Goal: Task Accomplishment & Management: Manage account settings

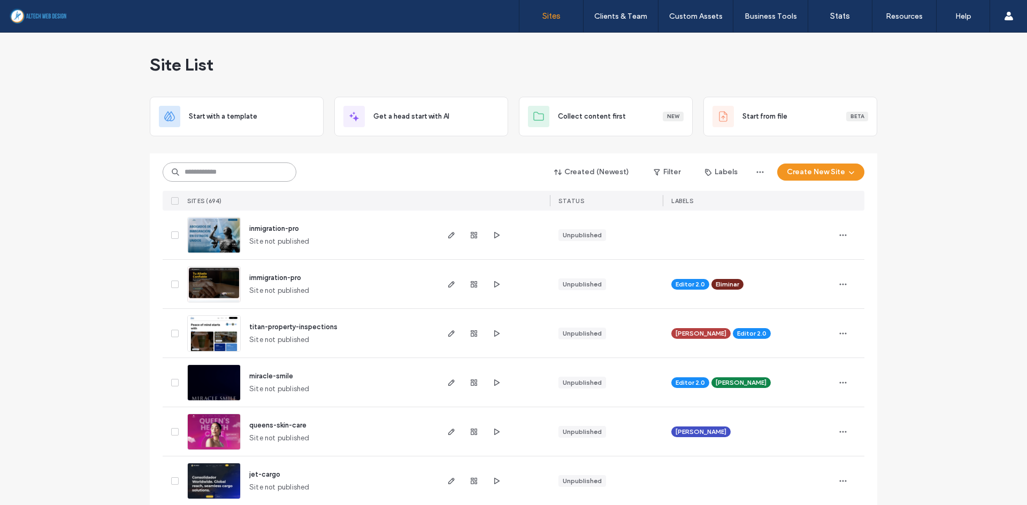
click at [212, 171] on input at bounding box center [230, 172] width 134 height 19
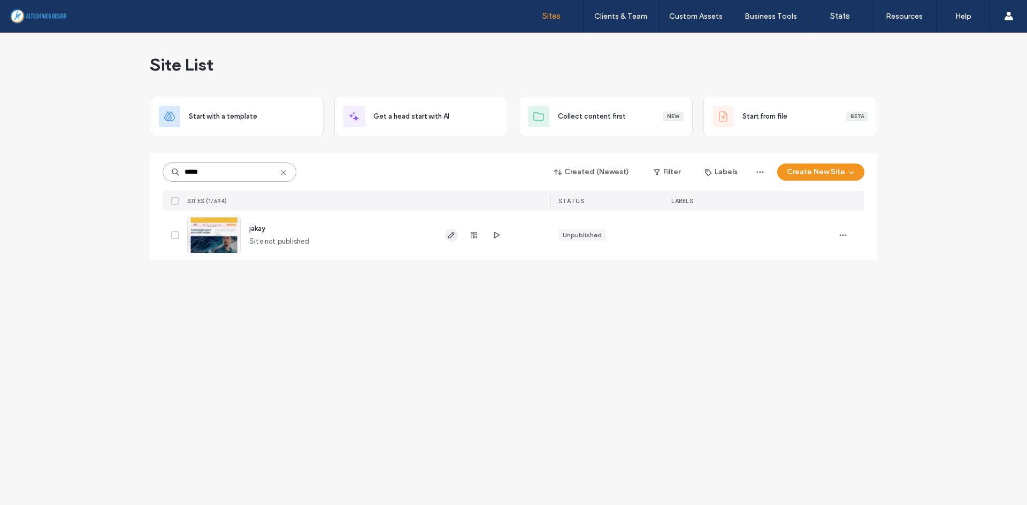
type input "*****"
click at [454, 240] on span "button" at bounding box center [451, 235] width 13 height 13
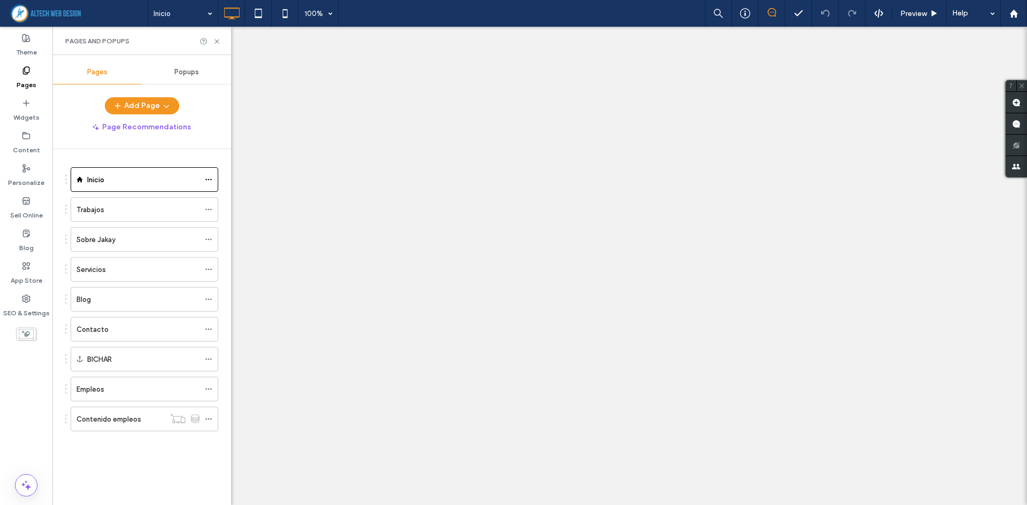
click at [115, 201] on div "Trabajos" at bounding box center [137, 210] width 123 height 24
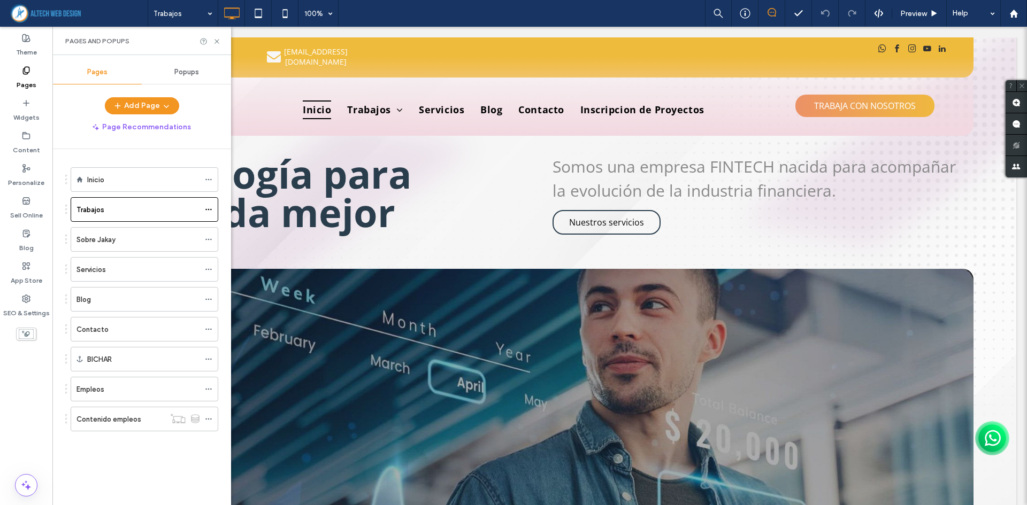
click at [104, 209] on div at bounding box center [513, 252] width 1027 height 505
click at [101, 212] on label "Trabajos" at bounding box center [90, 210] width 28 height 19
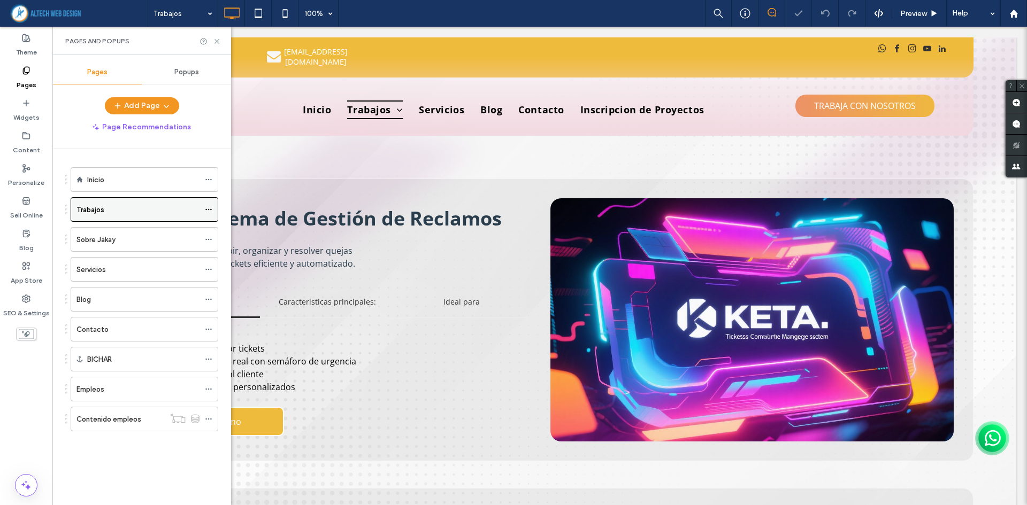
click at [206, 209] on icon at bounding box center [208, 209] width 7 height 7
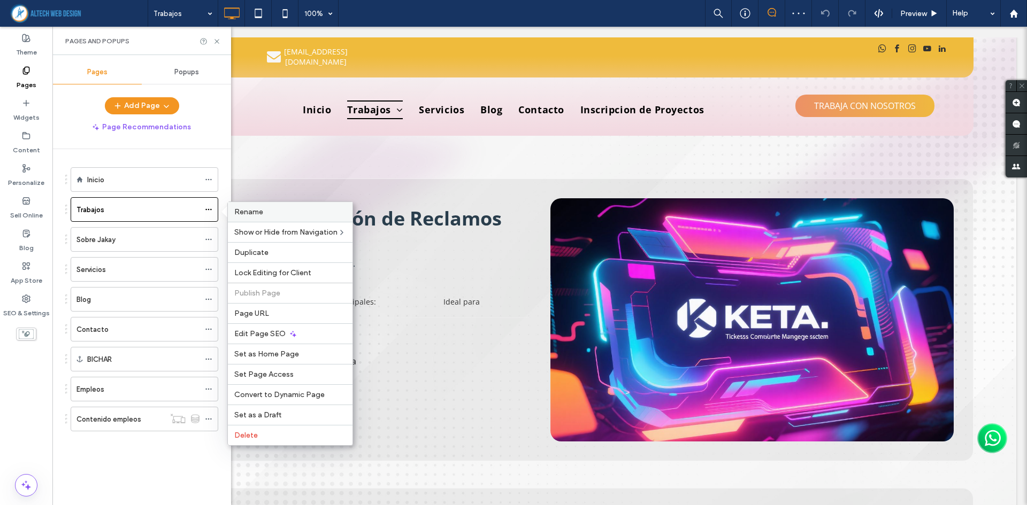
click at [252, 213] on span "Rename" at bounding box center [248, 212] width 29 height 9
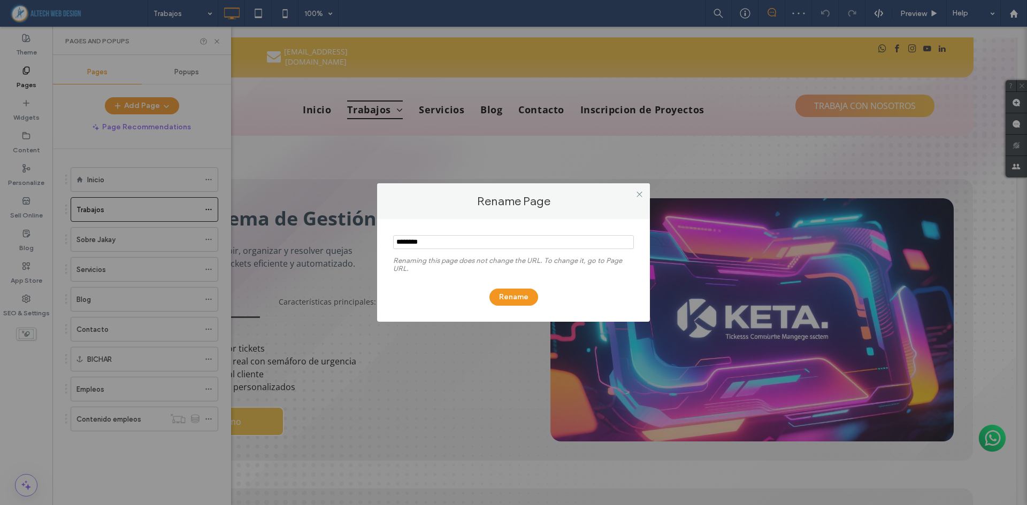
drag, startPoint x: 467, startPoint y: 241, endPoint x: 279, endPoint y: 226, distance: 189.3
click at [279, 227] on div "Rename Page Renaming this page does not change the URL. To change it, go to Pag…" at bounding box center [513, 252] width 1027 height 505
type input "*********"
click at [508, 301] on button "Rename" at bounding box center [513, 297] width 49 height 17
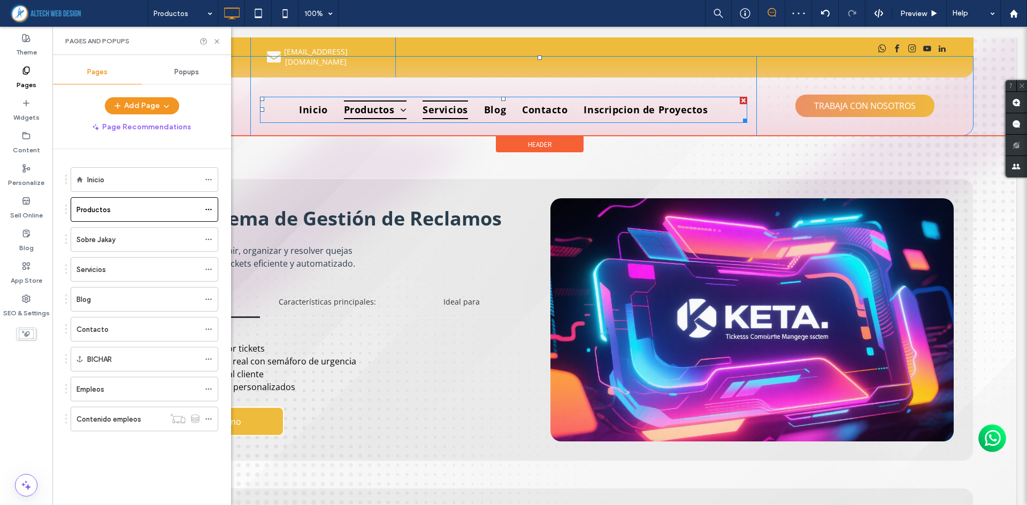
click at [444, 101] on span "Servicios" at bounding box center [445, 110] width 45 height 19
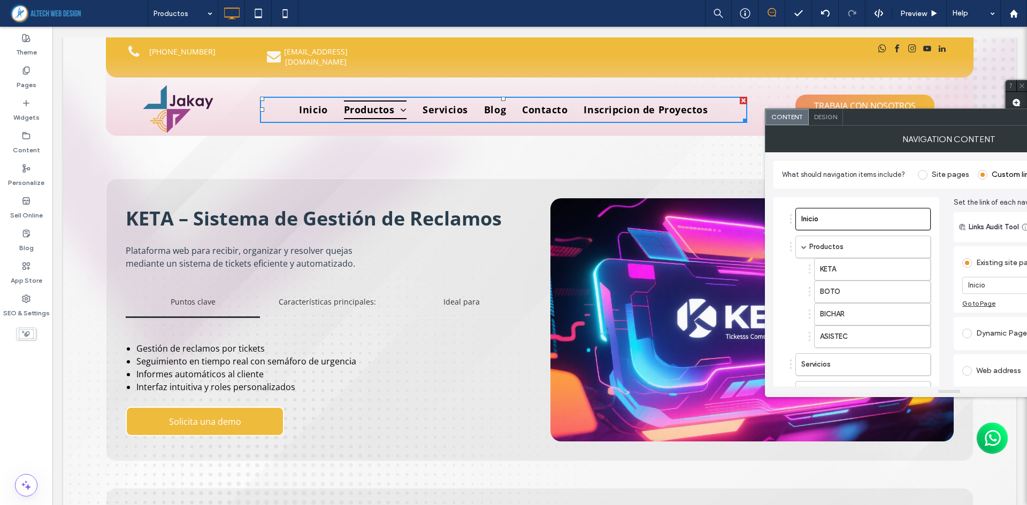
click at [555, 156] on div "KETA – Sistema de Gestión de Reclamos Plataforma web para recibir, organizar y …" at bounding box center [539, 307] width 953 height 342
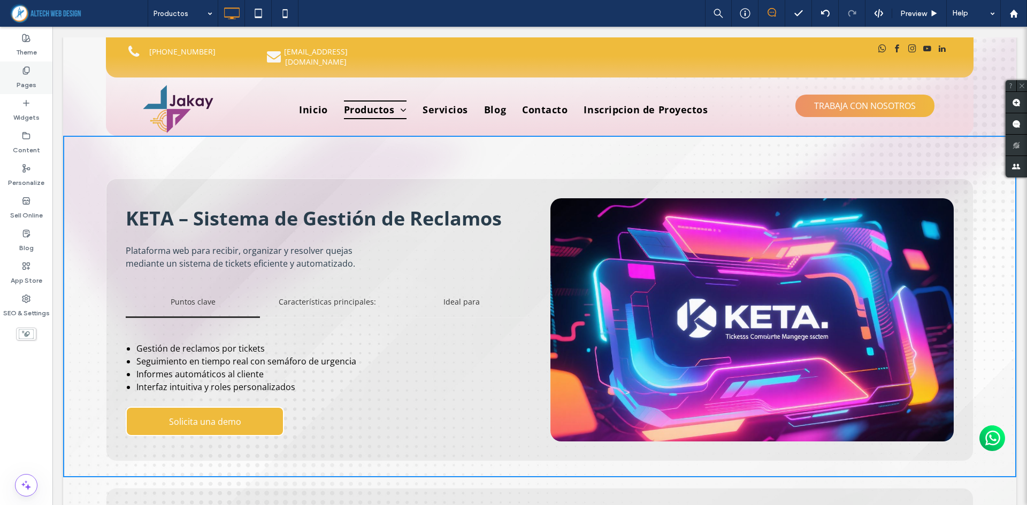
click at [25, 81] on label "Pages" at bounding box center [27, 82] width 20 height 15
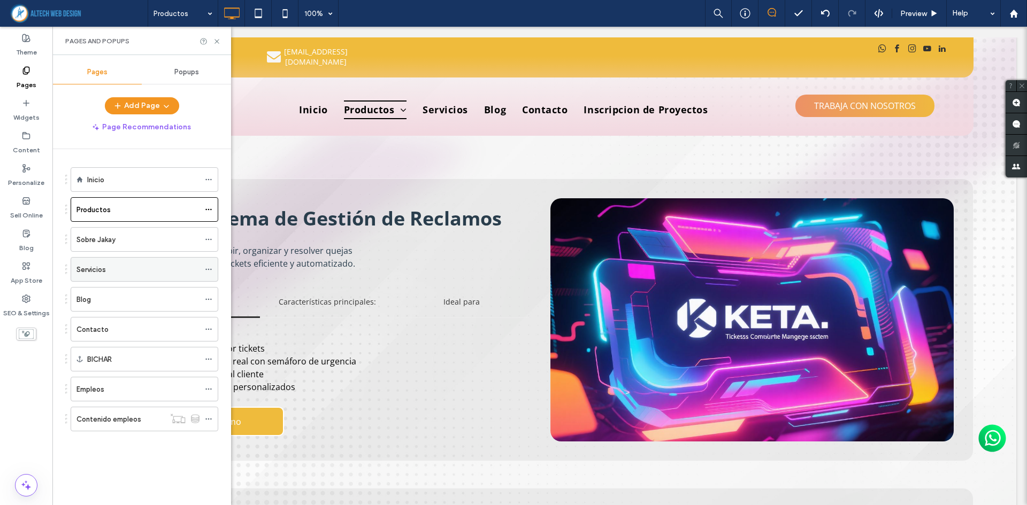
click at [89, 270] on label "Servicios" at bounding box center [90, 269] width 29 height 19
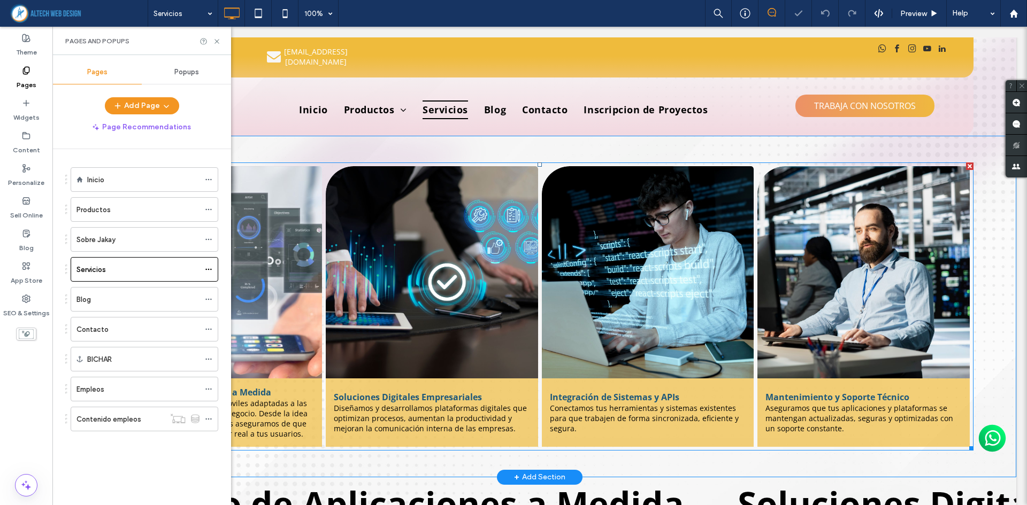
click at [440, 403] on p "Diseñamos y desarrollamos plataformas digitales que optimizan procesos, aumenta…" at bounding box center [432, 418] width 196 height 30
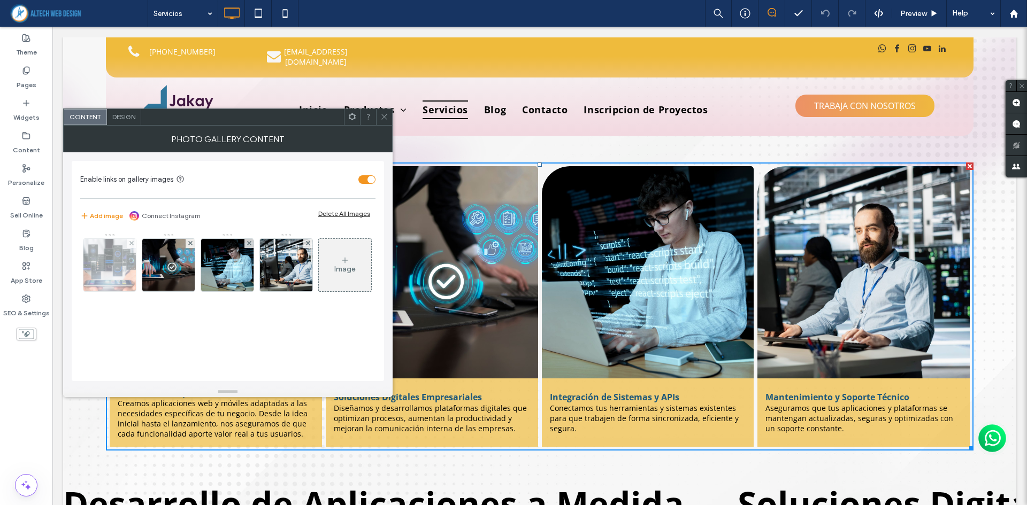
click at [129, 274] on img at bounding box center [109, 265] width 111 height 52
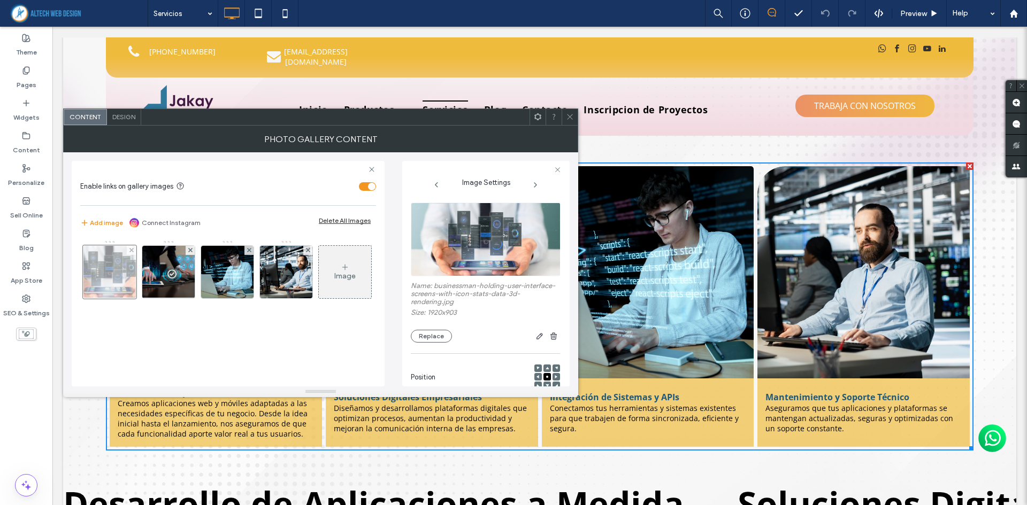
scroll to position [173, 0]
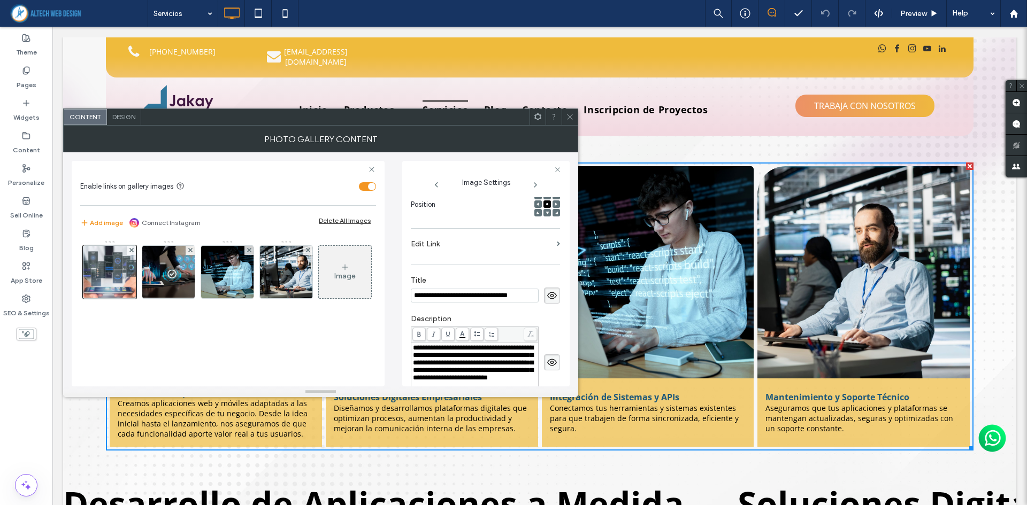
click at [570, 116] on icon at bounding box center [570, 117] width 8 height 8
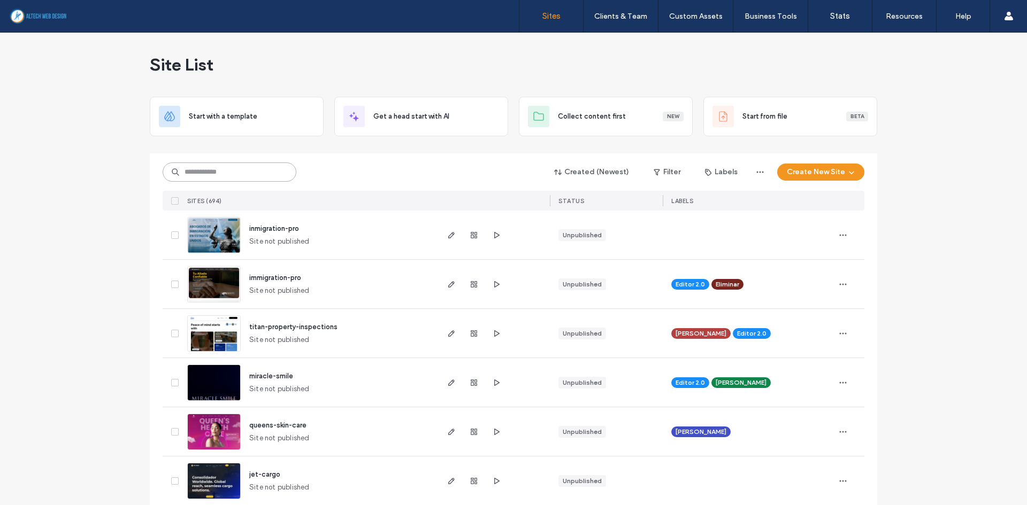
click at [223, 179] on input at bounding box center [230, 172] width 134 height 19
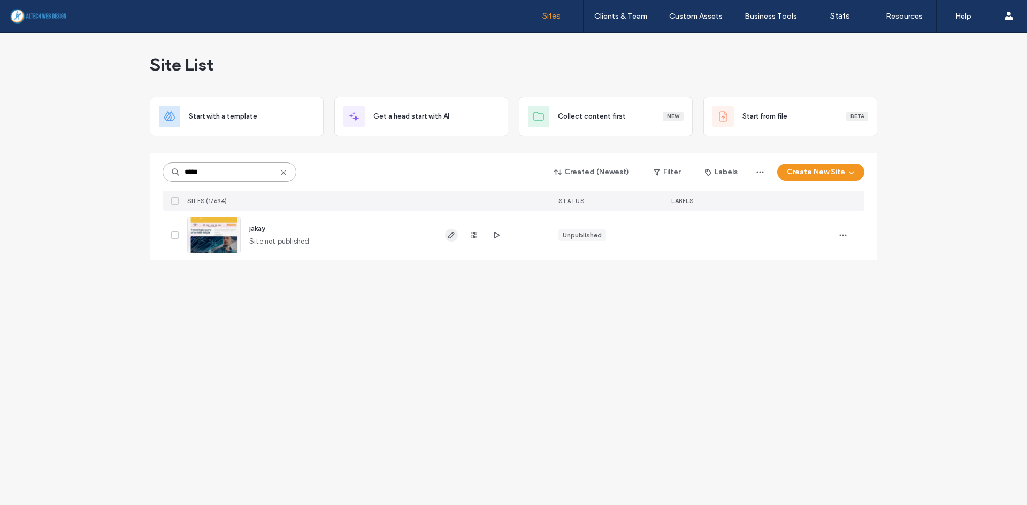
type input "*****"
click at [451, 238] on icon "button" at bounding box center [451, 235] width 9 height 9
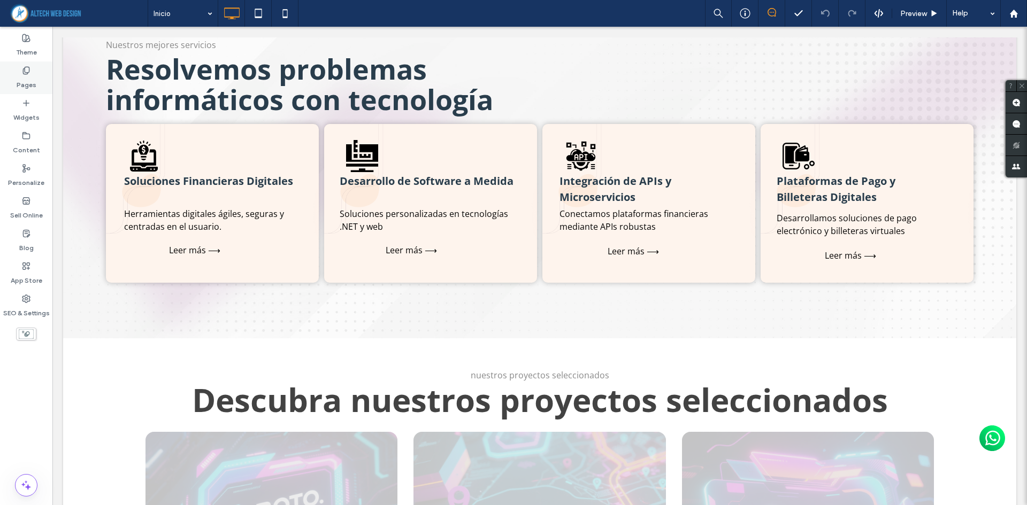
click at [25, 73] on icon at bounding box center [26, 70] width 9 height 9
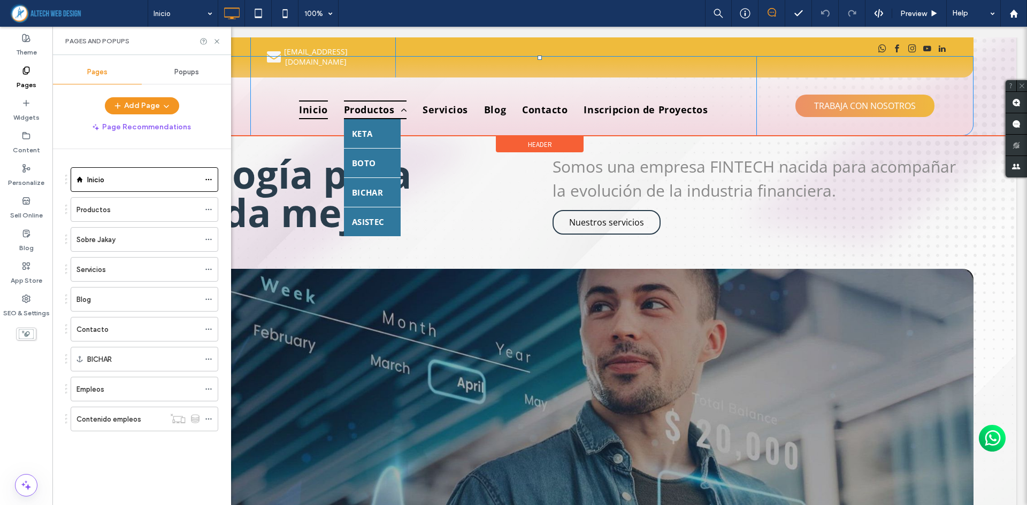
click at [368, 102] on span "Productos" at bounding box center [375, 110] width 63 height 19
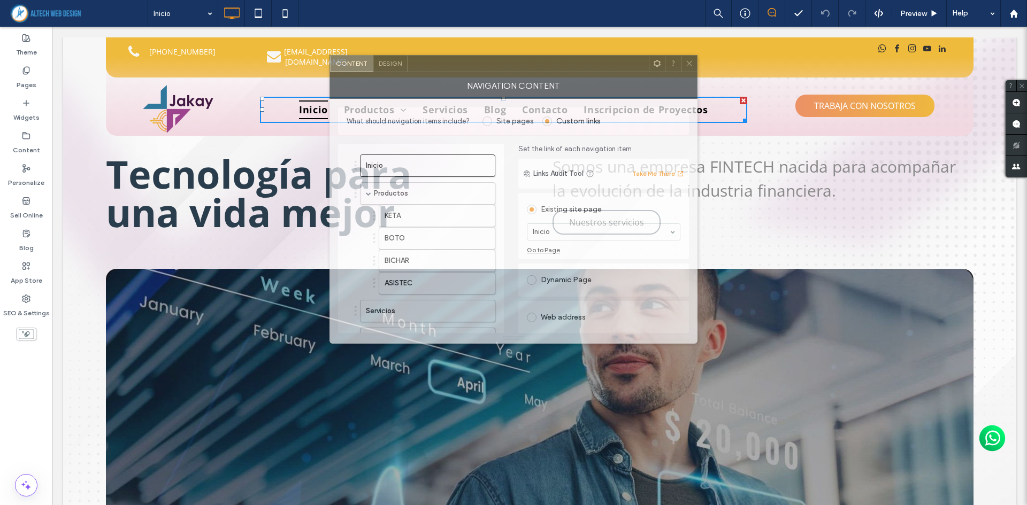
drag, startPoint x: 946, startPoint y: 119, endPoint x: 510, endPoint y: 65, distance: 438.6
click at [510, 65] on div at bounding box center [528, 64] width 241 height 16
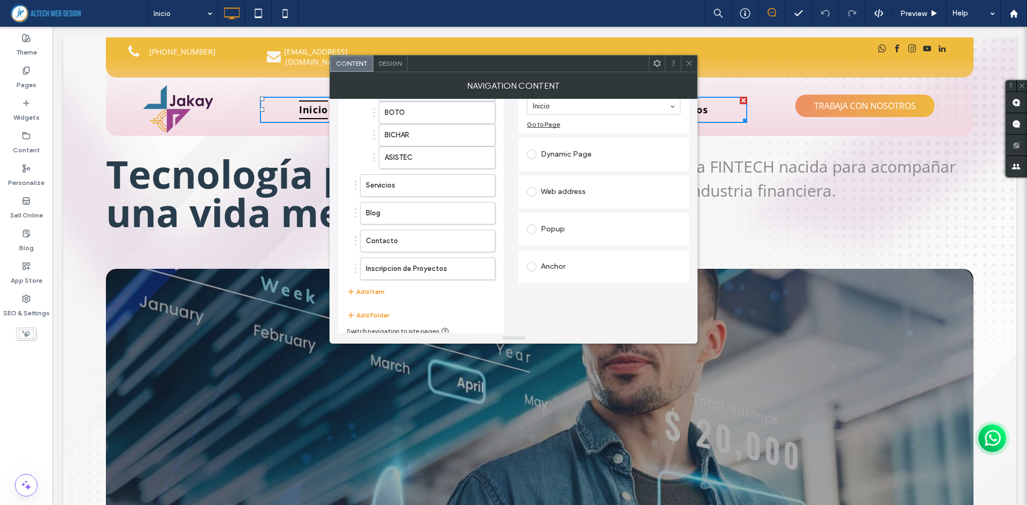
scroll to position [134, 0]
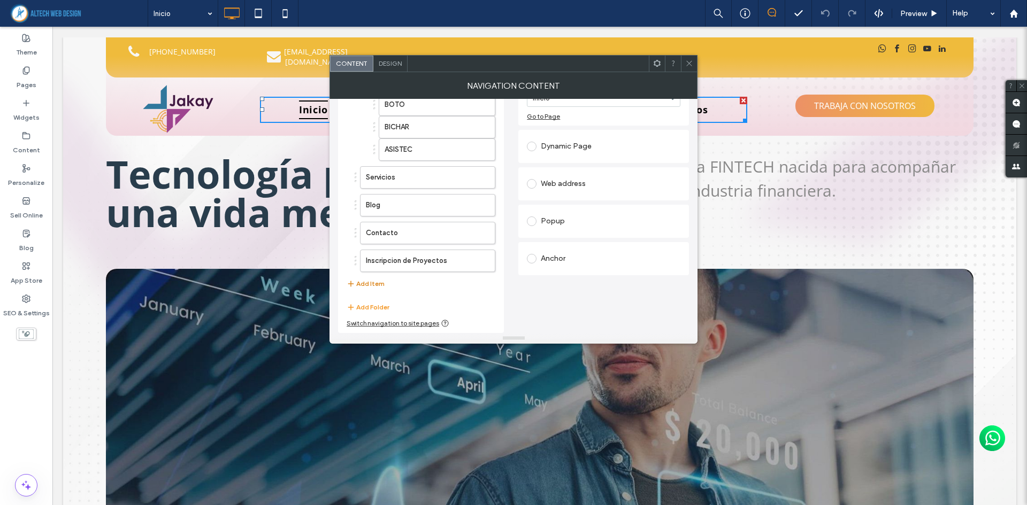
click at [374, 285] on button "Add Item" at bounding box center [366, 284] width 38 height 13
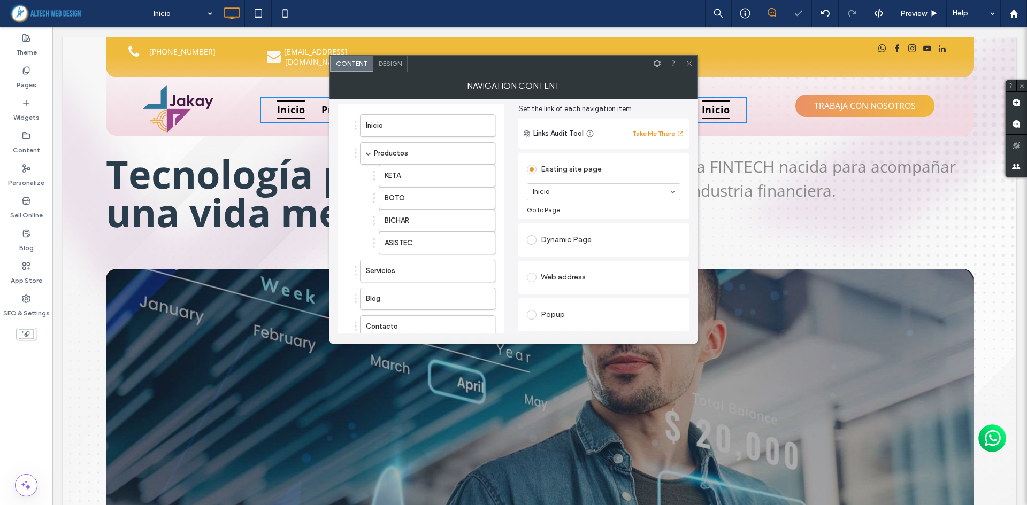
scroll to position [27, 0]
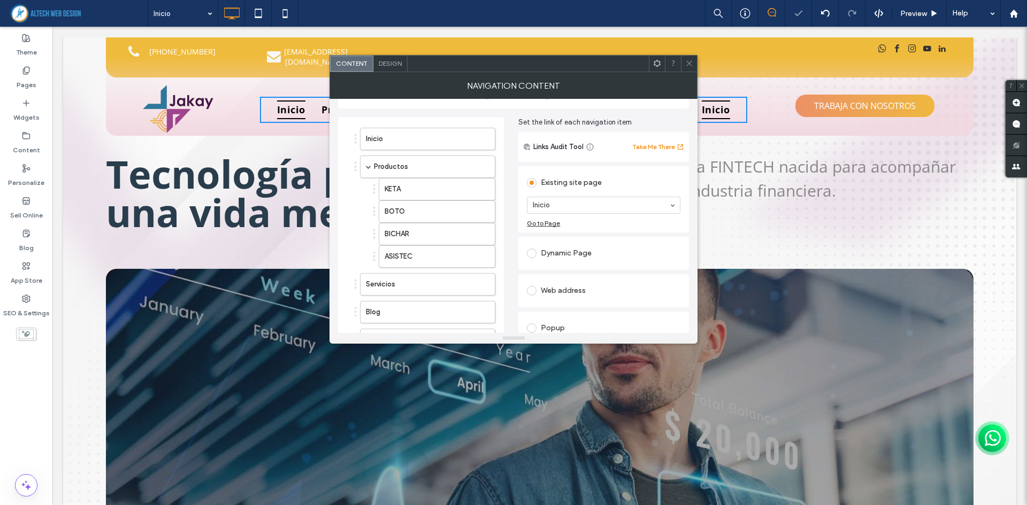
click at [558, 214] on section "Inicio" at bounding box center [603, 205] width 153 height 28
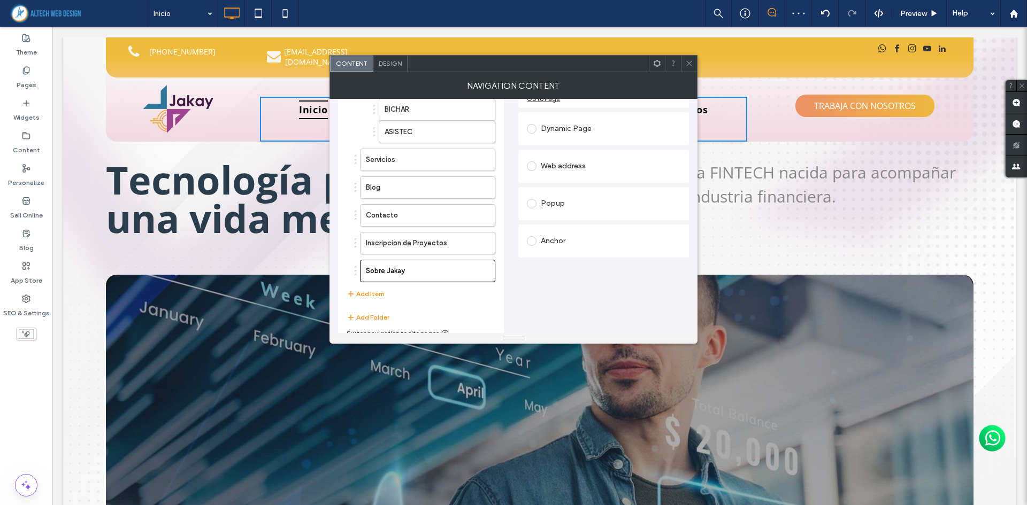
scroll to position [162, 0]
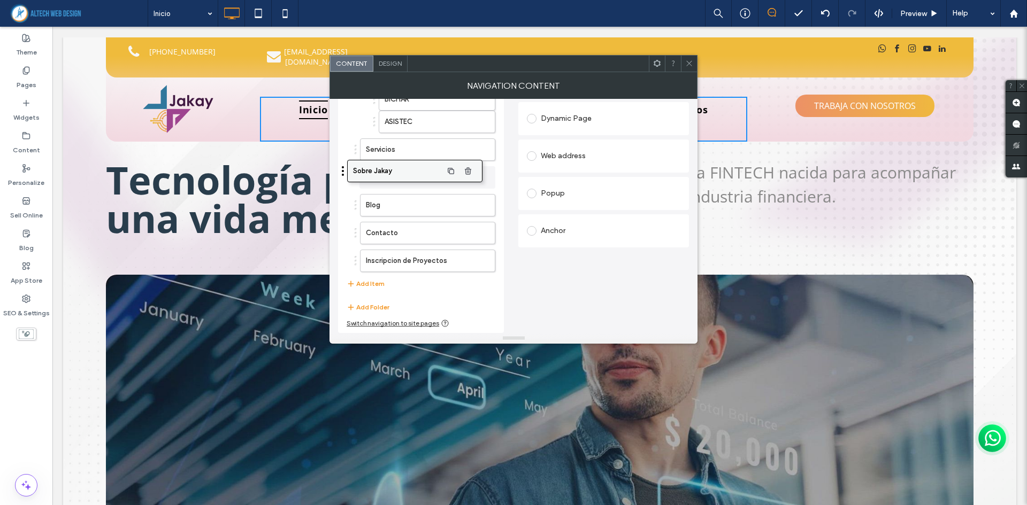
drag, startPoint x: 387, startPoint y: 264, endPoint x: 374, endPoint y: 174, distance: 90.8
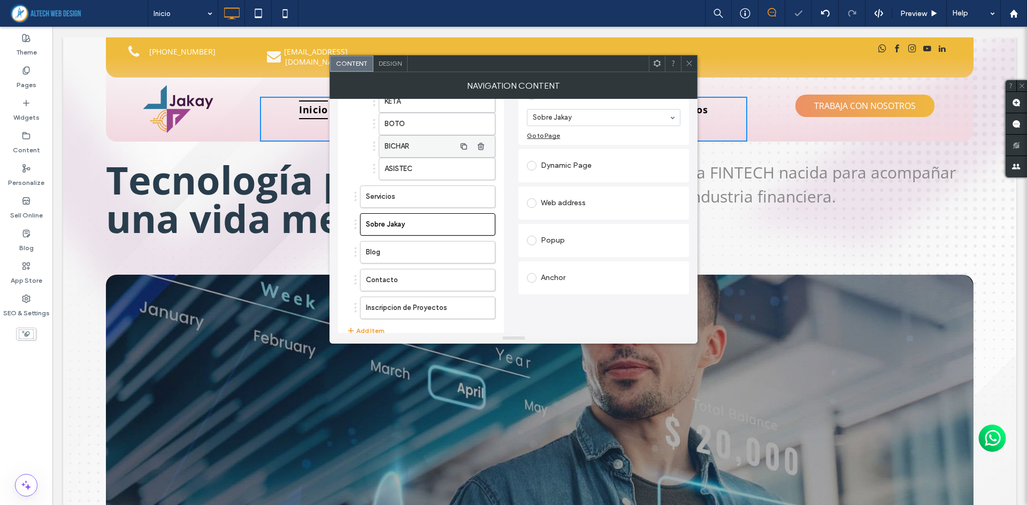
scroll to position [1, 0]
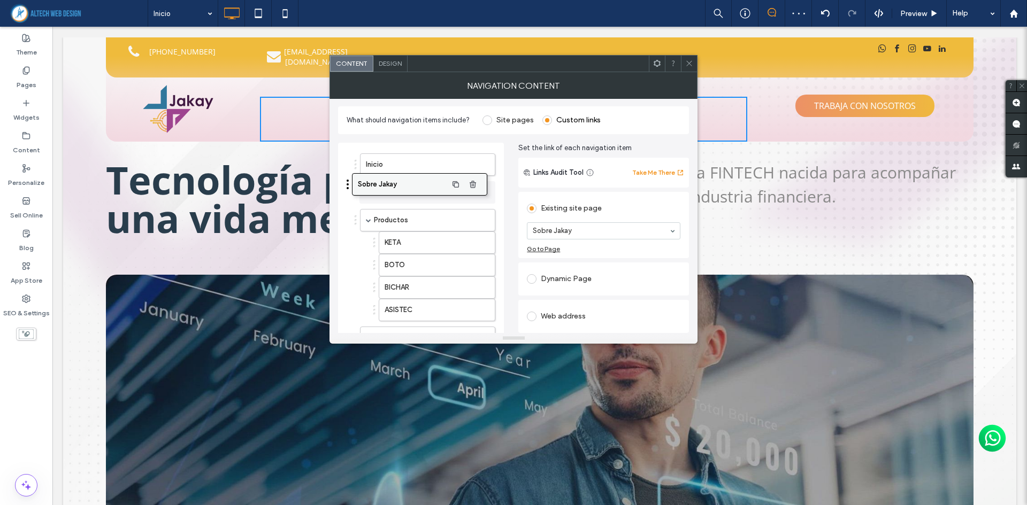
drag, startPoint x: 388, startPoint y: 327, endPoint x: 380, endPoint y: 173, distance: 153.7
click at [689, 66] on icon at bounding box center [689, 63] width 8 height 8
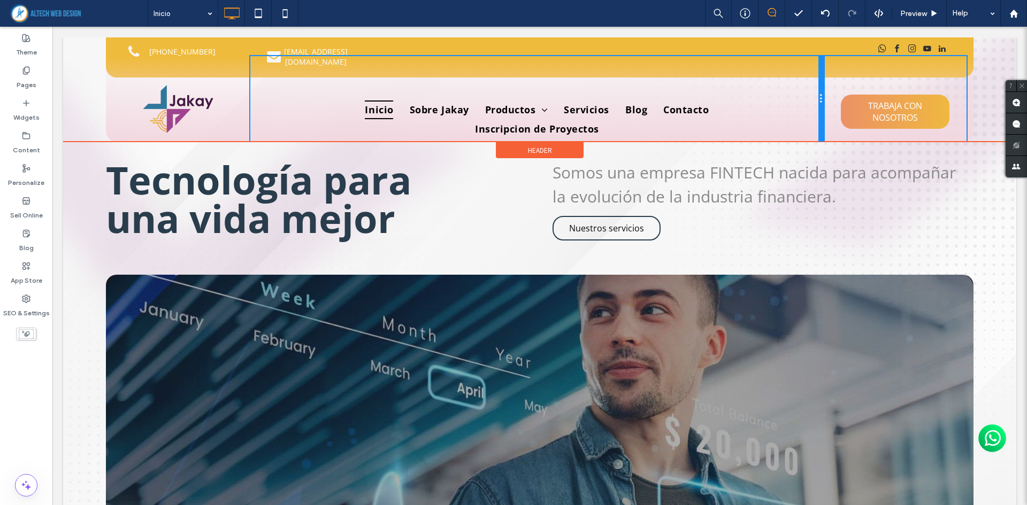
drag, startPoint x: 749, startPoint y: 113, endPoint x: 803, endPoint y: 107, distance: 54.9
click at [803, 107] on div "Inicio Sobre Jakay Productos KETA BOTO BICHAR ASISTEC Servicios Blog Contacto I…" at bounding box center [536, 99] width 573 height 86
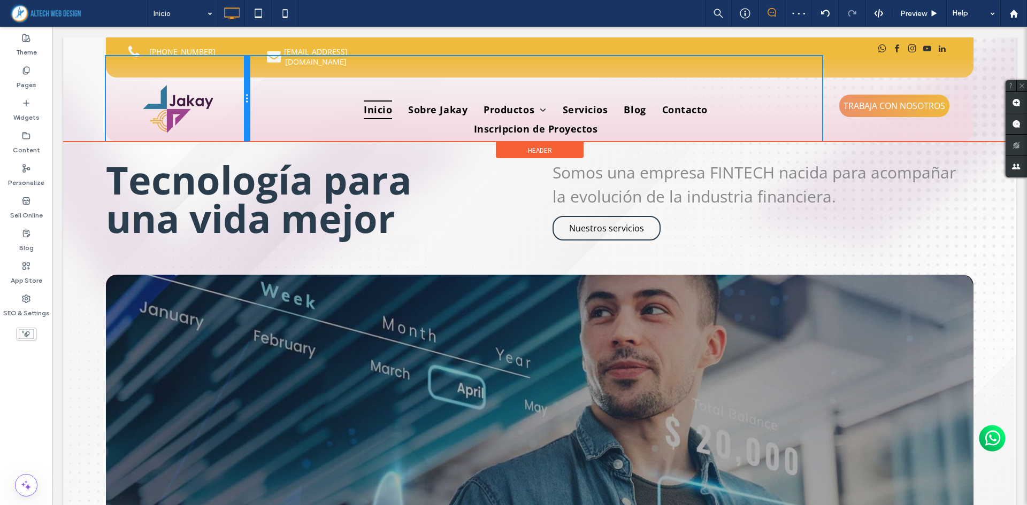
drag, startPoint x: 247, startPoint y: 105, endPoint x: 235, endPoint y: 108, distance: 12.6
click at [235, 108] on div "Click To Paste" at bounding box center [177, 99] width 143 height 86
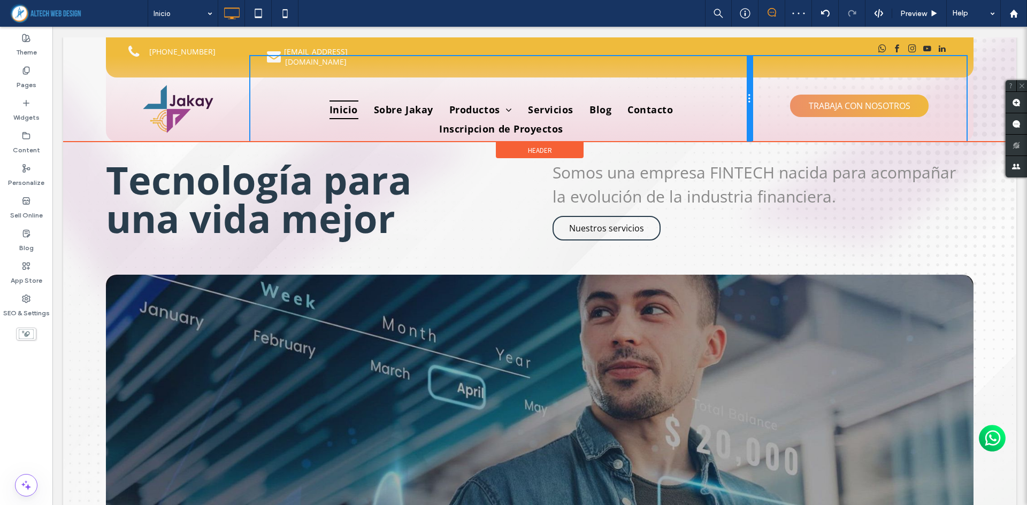
drag, startPoint x: 815, startPoint y: 101, endPoint x: 822, endPoint y: 129, distance: 28.8
click at [771, 102] on div "Click To Paste Inicio Sobre Jakay Productos KETA BOTO BICHAR ASISTEC Servicios …" at bounding box center [539, 99] width 867 height 86
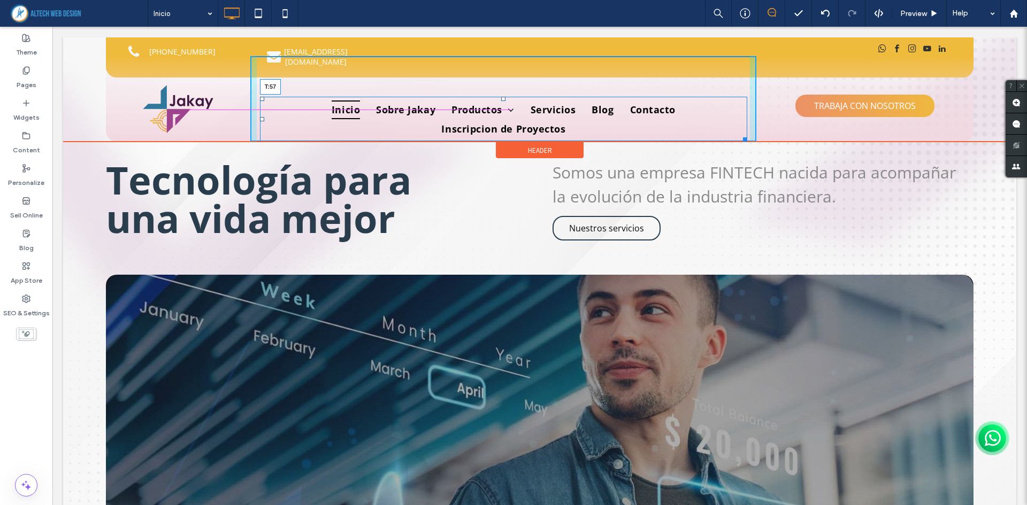
drag, startPoint x: 500, startPoint y: 88, endPoint x: 552, endPoint y: 105, distance: 55.5
click at [501, 97] on div at bounding box center [503, 99] width 4 height 4
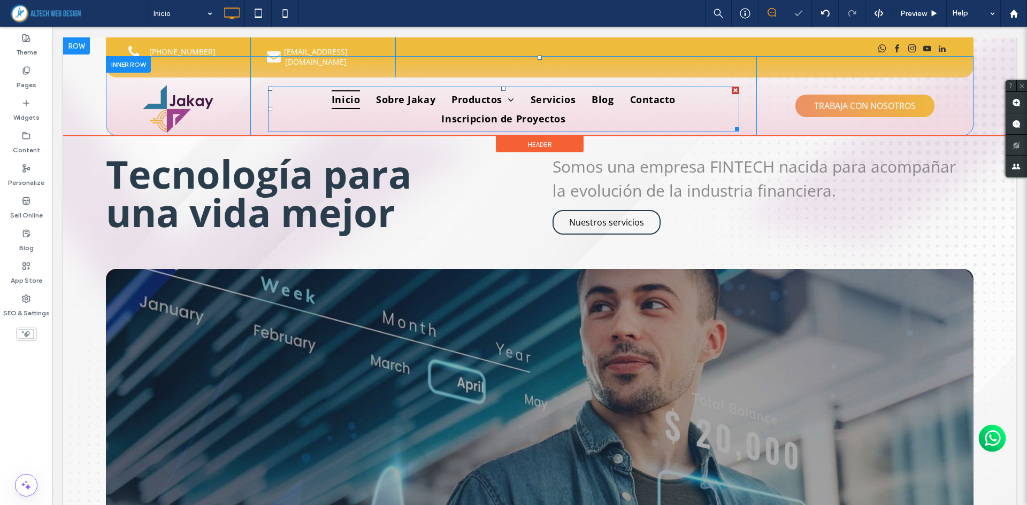
click at [710, 107] on ul "Inicio Sobre Jakay Productos KETA BOTO BICHAR ASISTEC Servicios Blog Contacto I…" at bounding box center [503, 108] width 455 height 37
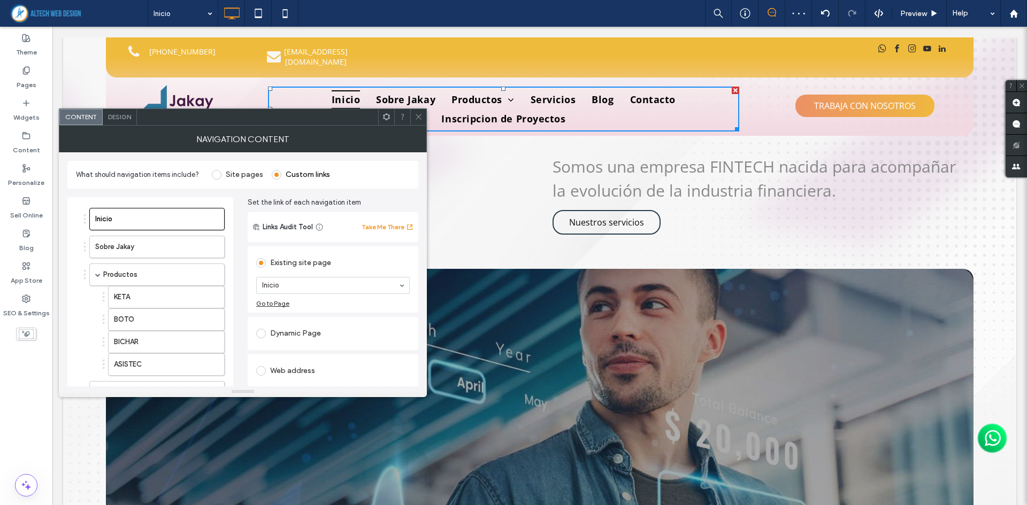
click at [133, 116] on div "Design" at bounding box center [120, 117] width 34 height 16
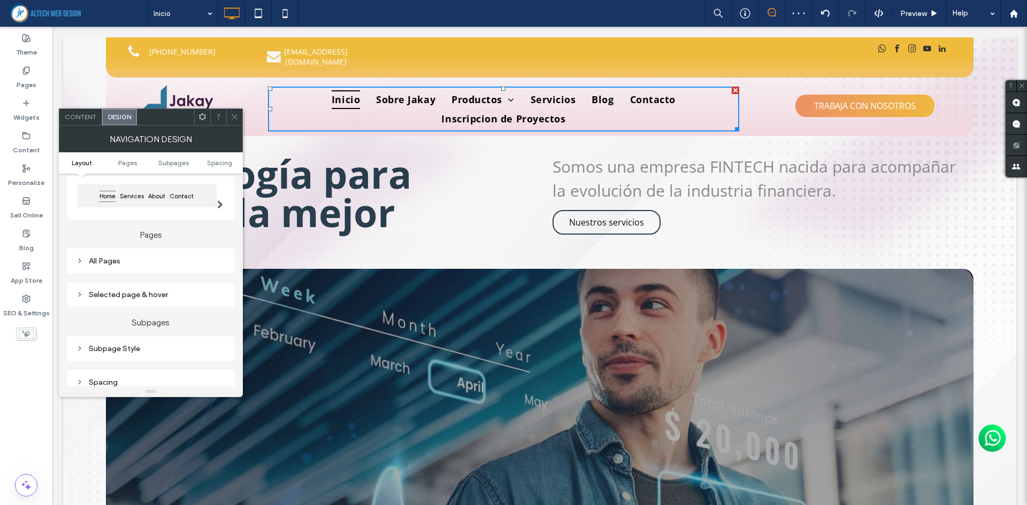
scroll to position [107, 0]
click at [152, 267] on div "All Pages" at bounding box center [150, 256] width 167 height 25
click at [156, 255] on div "All Pages" at bounding box center [151, 256] width 150 height 9
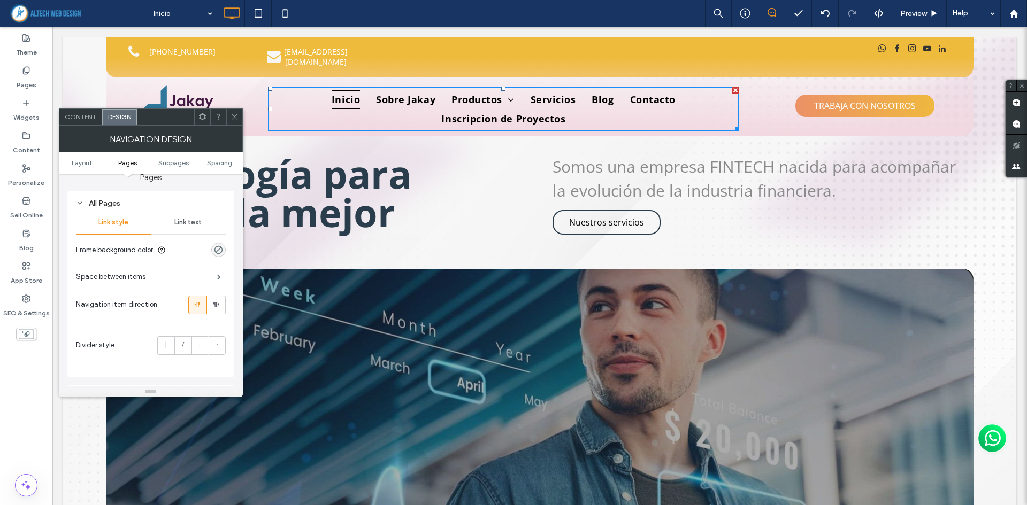
scroll to position [214, 0]
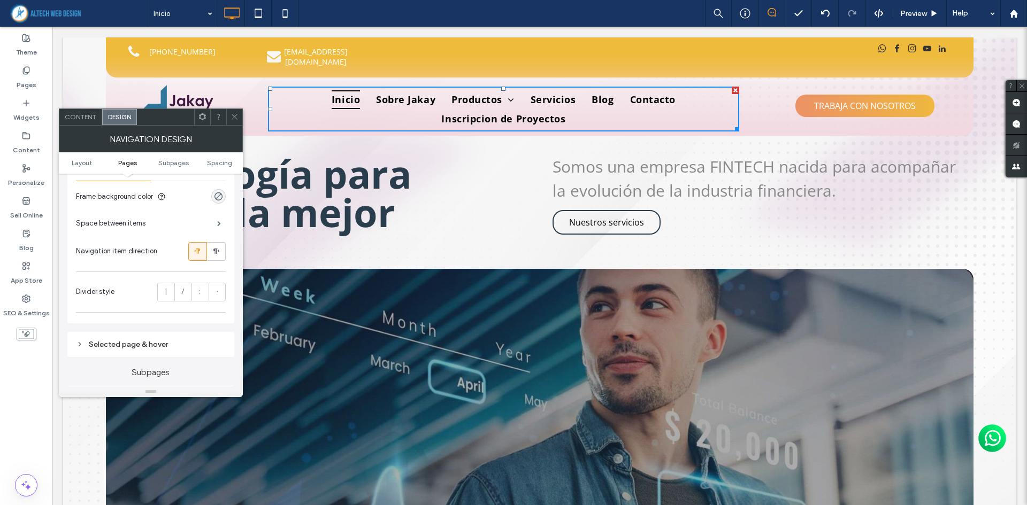
click at [129, 227] on span "Space between items" at bounding box center [111, 223] width 70 height 11
click at [217, 226] on span at bounding box center [219, 223] width 4 height 5
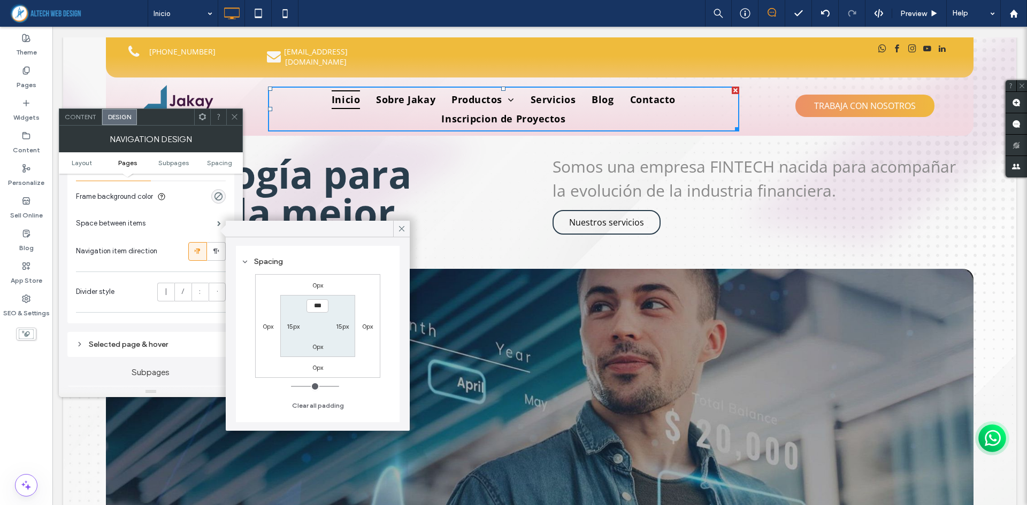
click at [297, 328] on label "15px" at bounding box center [293, 326] width 13 height 8
type input "**"
type input "*"
type input "***"
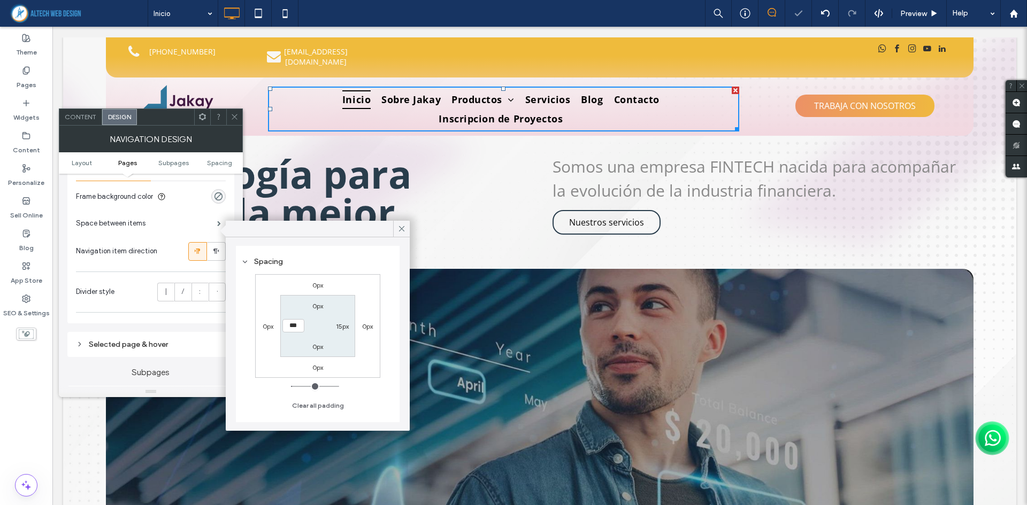
click at [337, 327] on label "15px" at bounding box center [342, 326] width 13 height 8
type input "**"
type input "*"
type input "***"
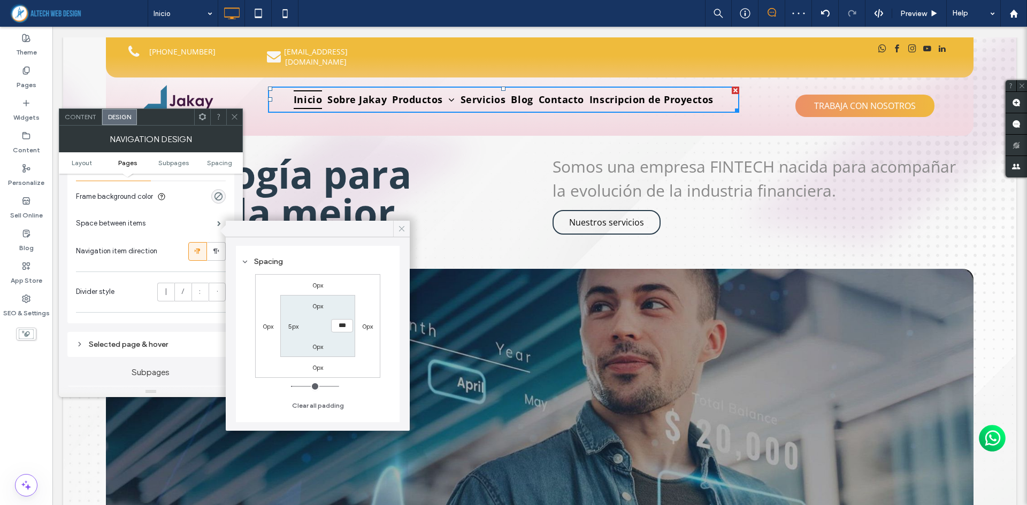
drag, startPoint x: 405, startPoint y: 226, endPoint x: 244, endPoint y: 244, distance: 161.9
click at [405, 226] on icon at bounding box center [402, 229] width 10 height 10
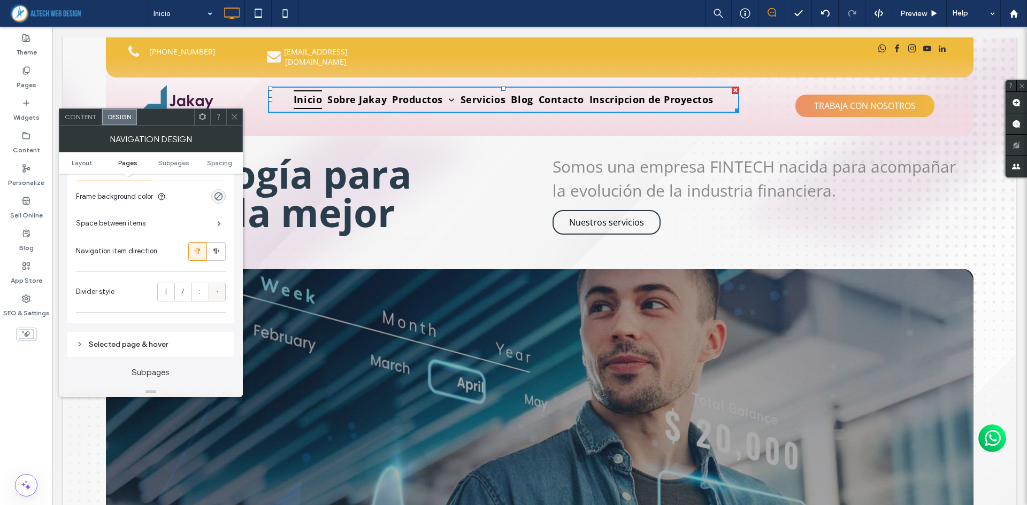
click at [216, 288] on div "·" at bounding box center [217, 292] width 3 height 18
click at [164, 296] on label "|" at bounding box center [165, 292] width 17 height 19
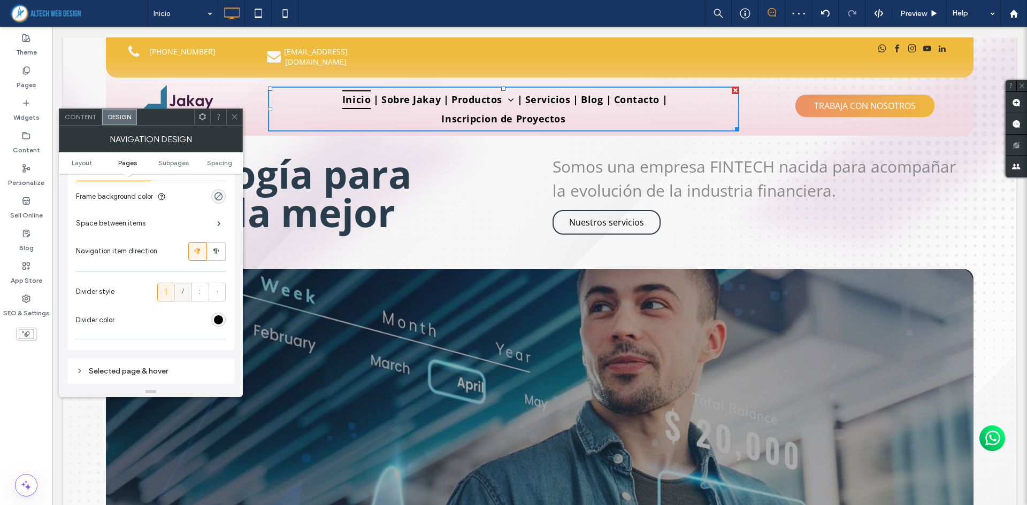
click at [176, 293] on label "/" at bounding box center [182, 292] width 17 height 19
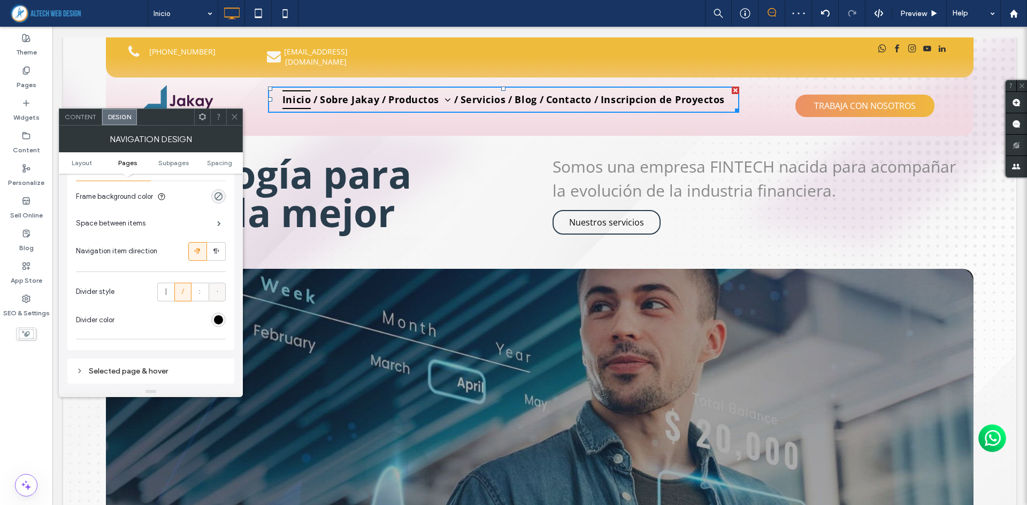
click at [217, 292] on span "·" at bounding box center [217, 292] width 1 height 11
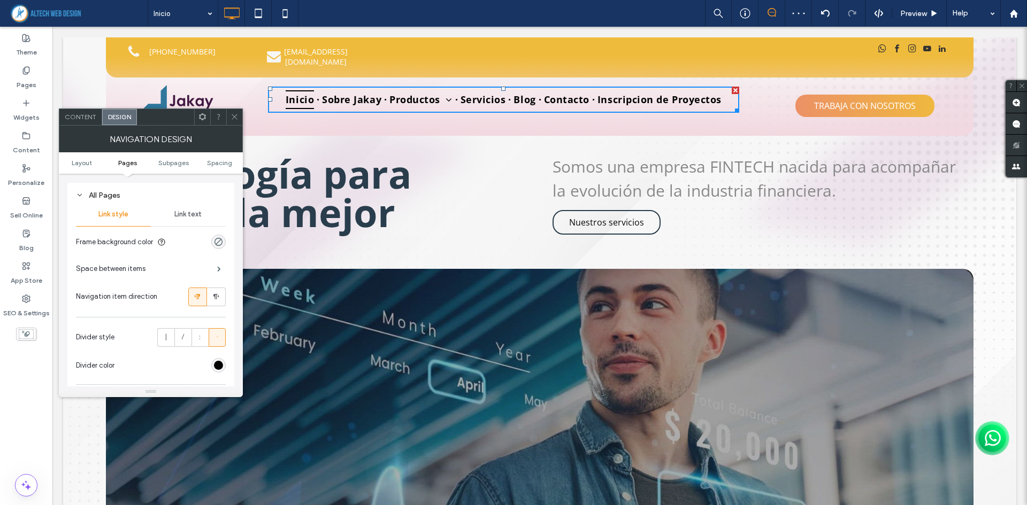
scroll to position [107, 0]
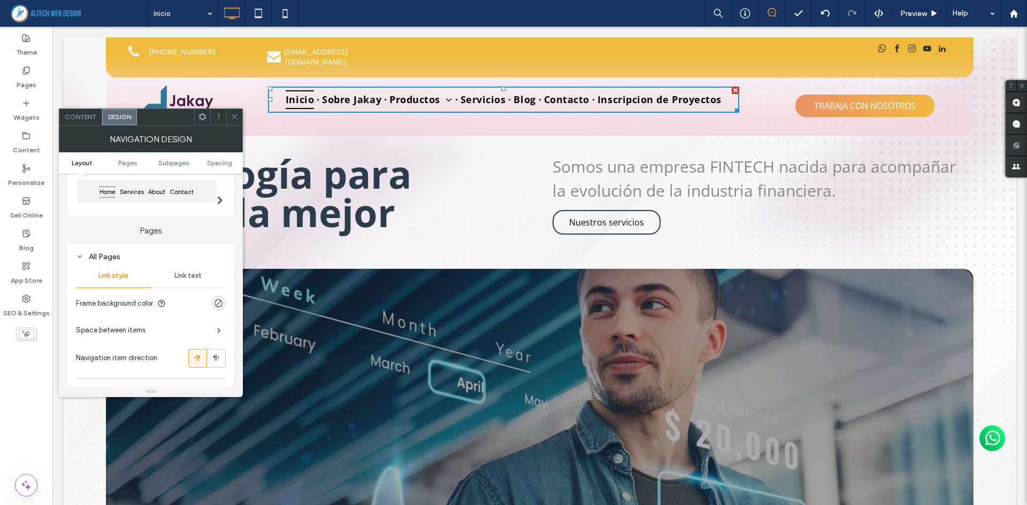
click at [167, 272] on div "Link text" at bounding box center [188, 276] width 75 height 24
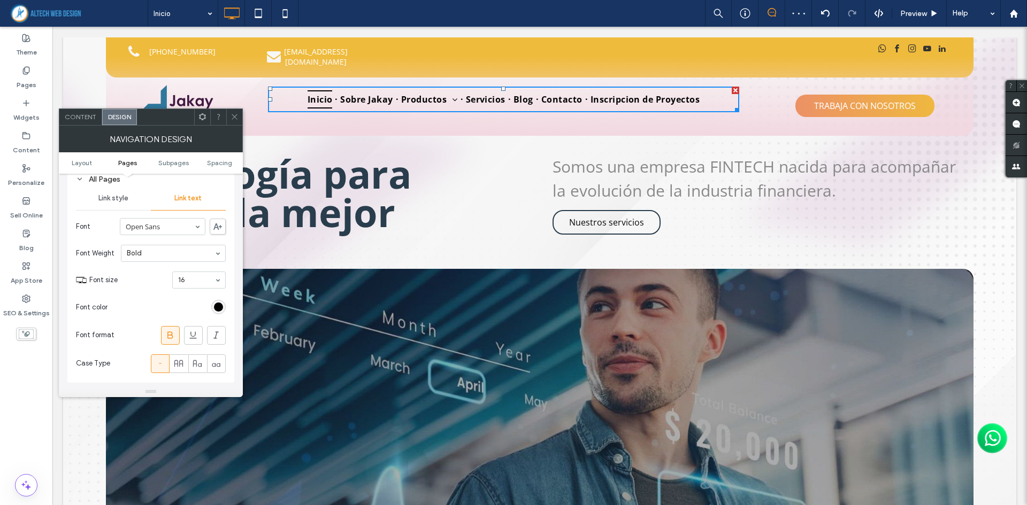
scroll to position [160, 0]
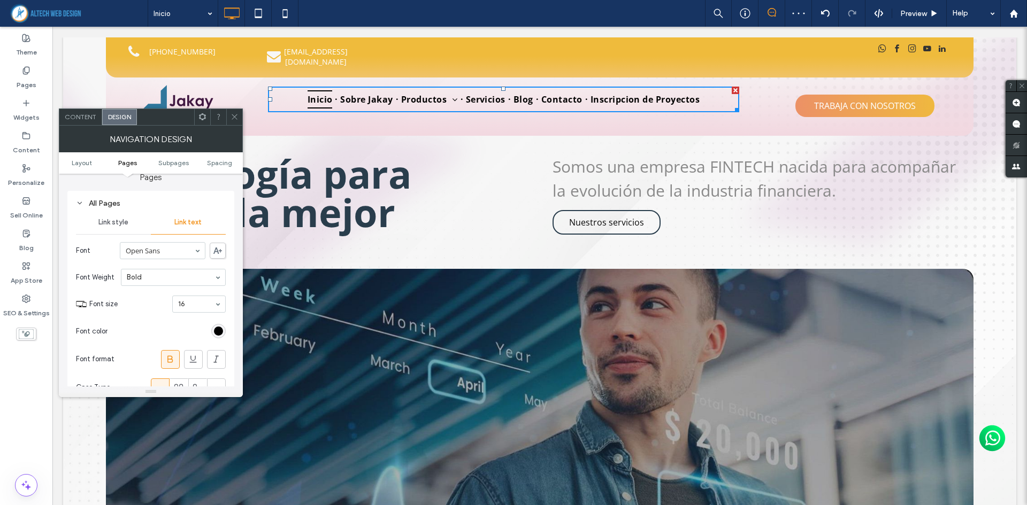
click at [121, 236] on div "Link style Link text Font Open Sans Font Weight Bold Font size 16 Font color Fo…" at bounding box center [151, 306] width 150 height 191
click at [125, 223] on span "Link style" at bounding box center [113, 222] width 30 height 9
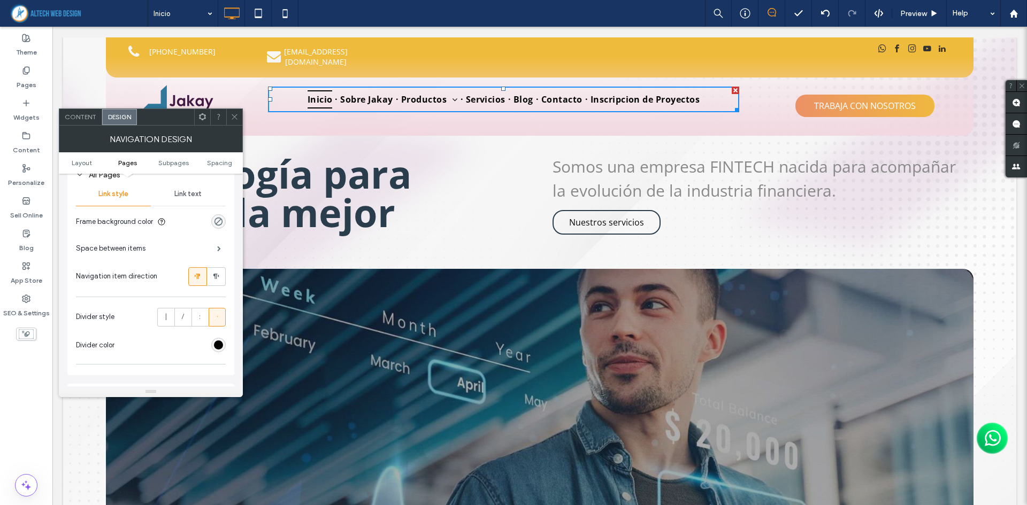
scroll to position [214, 0]
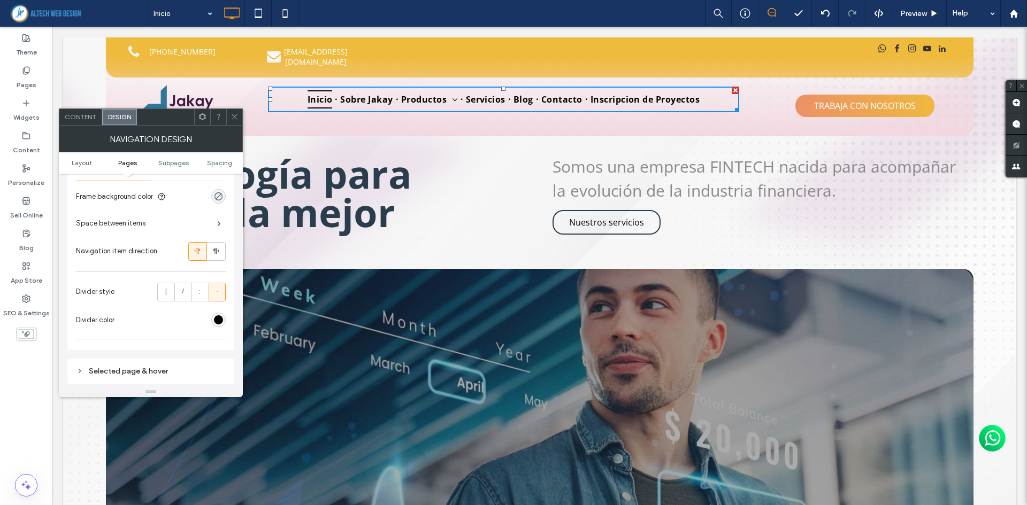
click at [139, 228] on span "Space between items" at bounding box center [111, 223] width 70 height 11
click at [140, 226] on span "Space between items" at bounding box center [111, 223] width 70 height 11
click at [219, 221] on span at bounding box center [219, 223] width 4 height 5
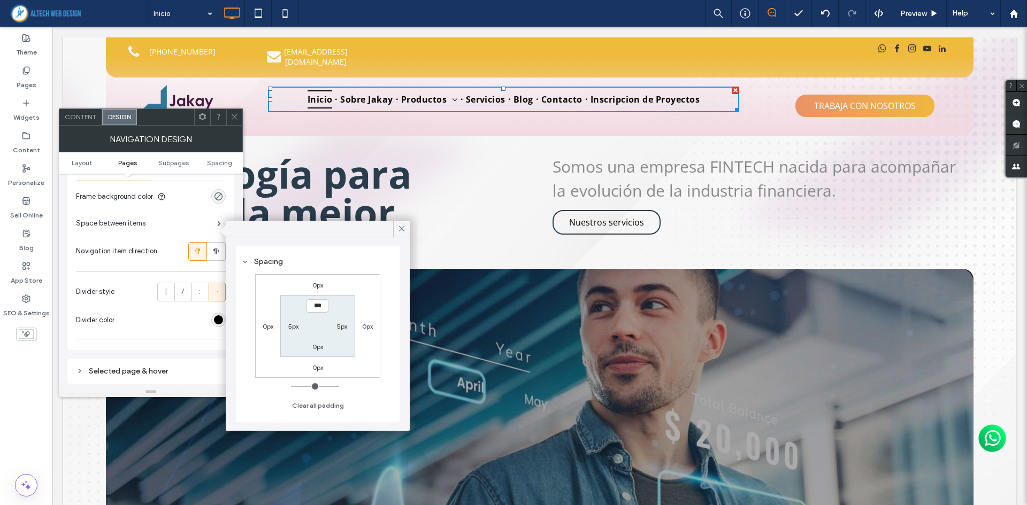
click at [294, 327] on label "5px" at bounding box center [293, 326] width 10 height 8
type input "*"
type input "**"
type input "****"
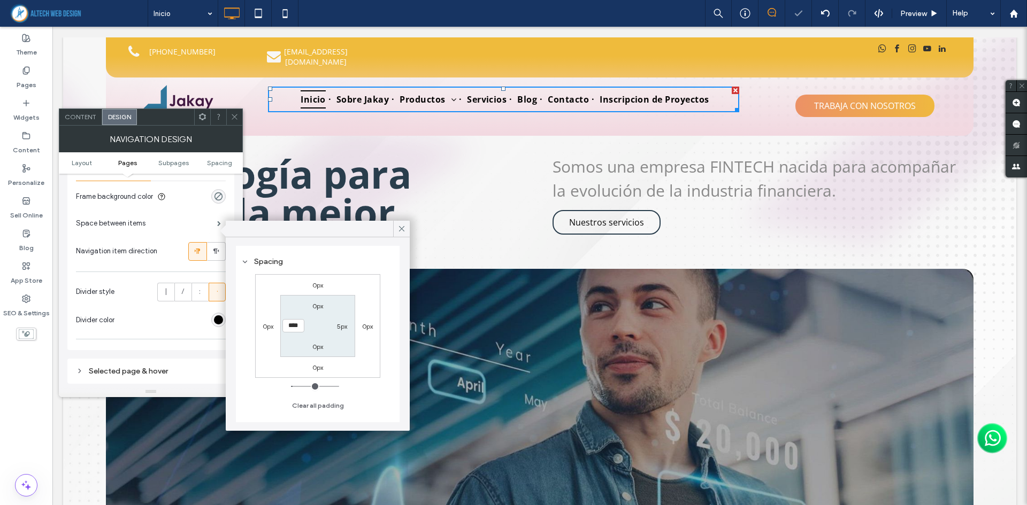
click at [344, 324] on label "5px" at bounding box center [342, 326] width 10 height 8
type input "*"
type input "**"
type input "****"
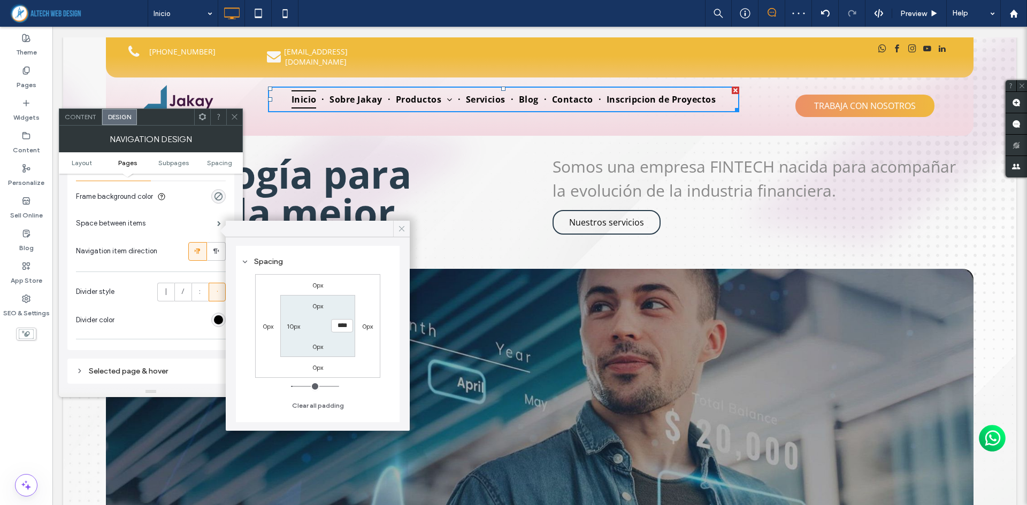
click at [397, 227] on div at bounding box center [401, 229] width 17 height 16
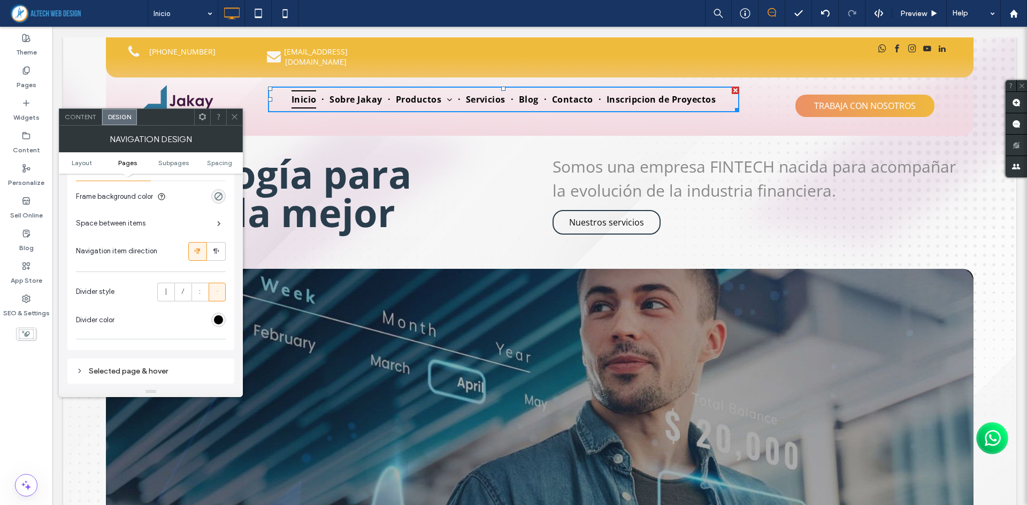
click at [235, 119] on icon at bounding box center [235, 117] width 8 height 8
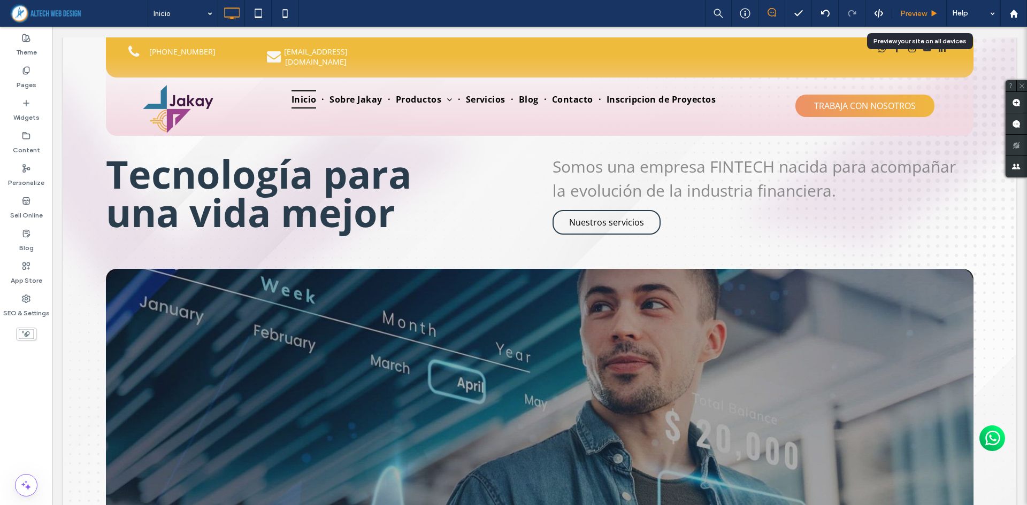
click at [913, 13] on span "Preview" at bounding box center [913, 13] width 27 height 9
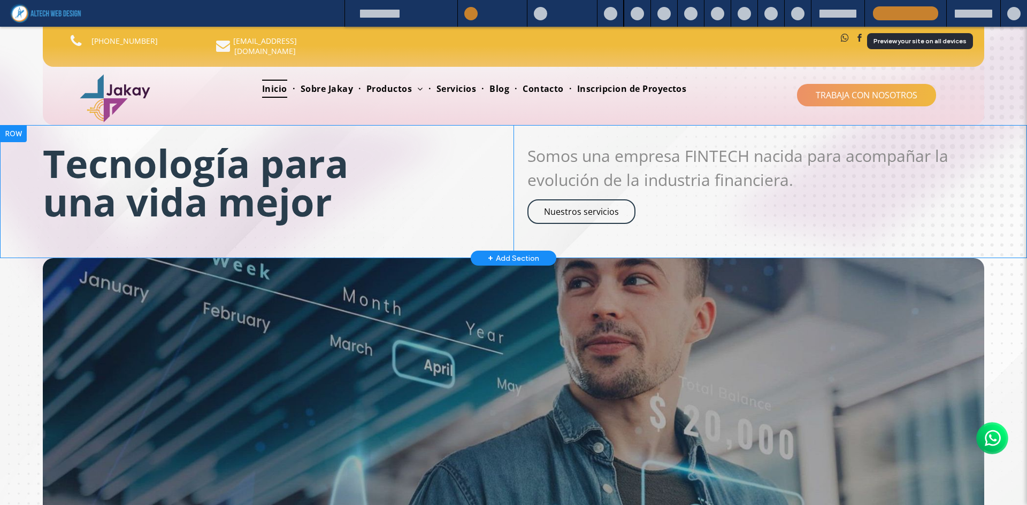
drag, startPoint x: 658, startPoint y: 263, endPoint x: 394, endPoint y: 130, distance: 294.9
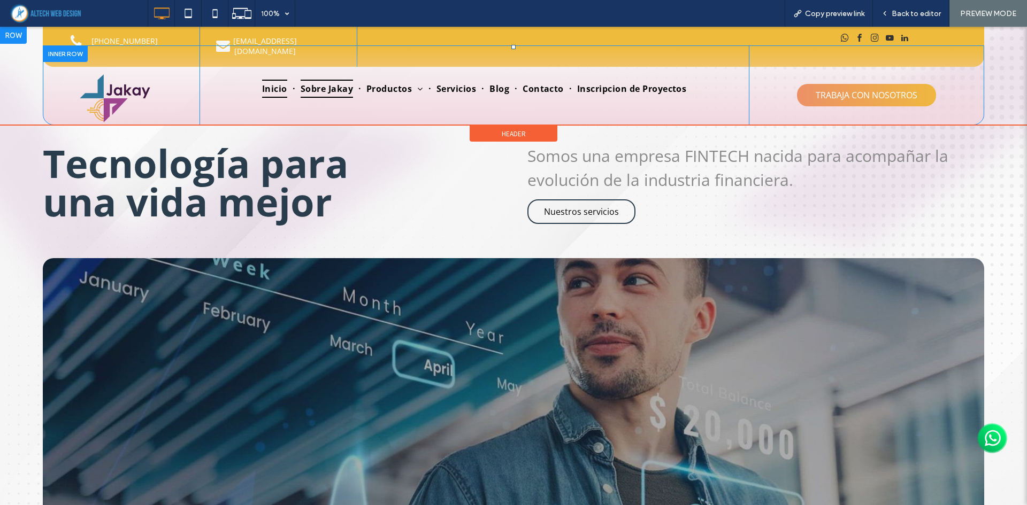
drag, startPoint x: 319, startPoint y: 106, endPoint x: 319, endPoint y: 80, distance: 26.7
click at [319, 80] on link "Sobre Jakay" at bounding box center [326, 89] width 63 height 18
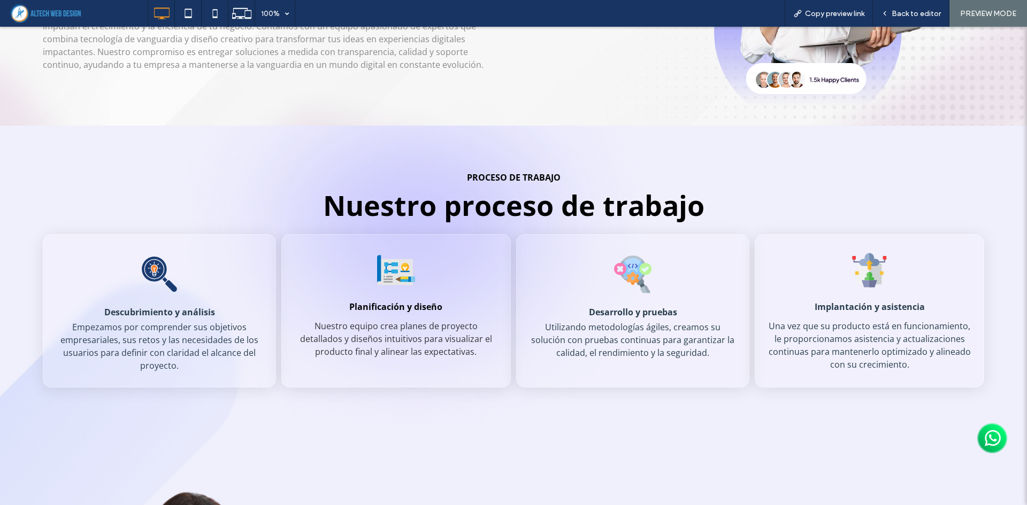
scroll to position [267, 0]
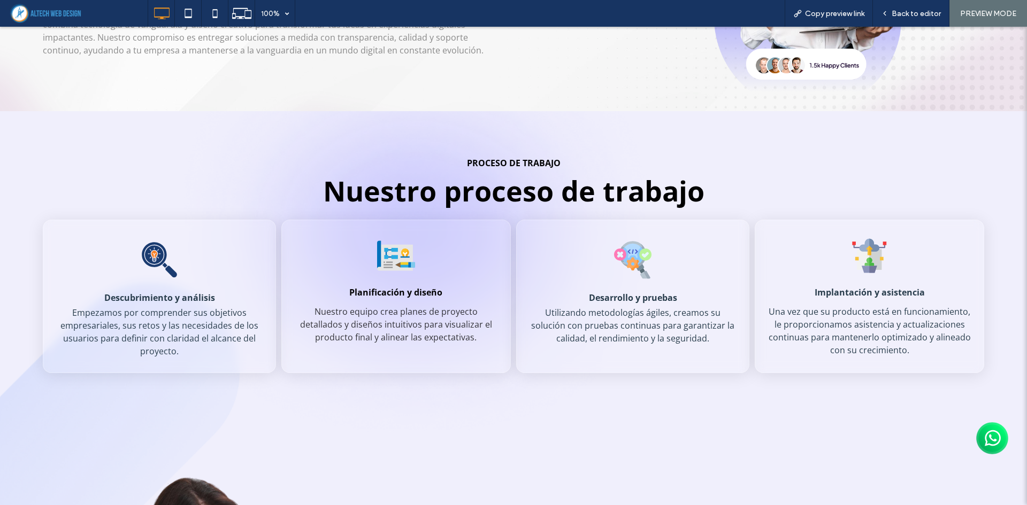
click at [402, 404] on div at bounding box center [513, 412] width 1027 height 67
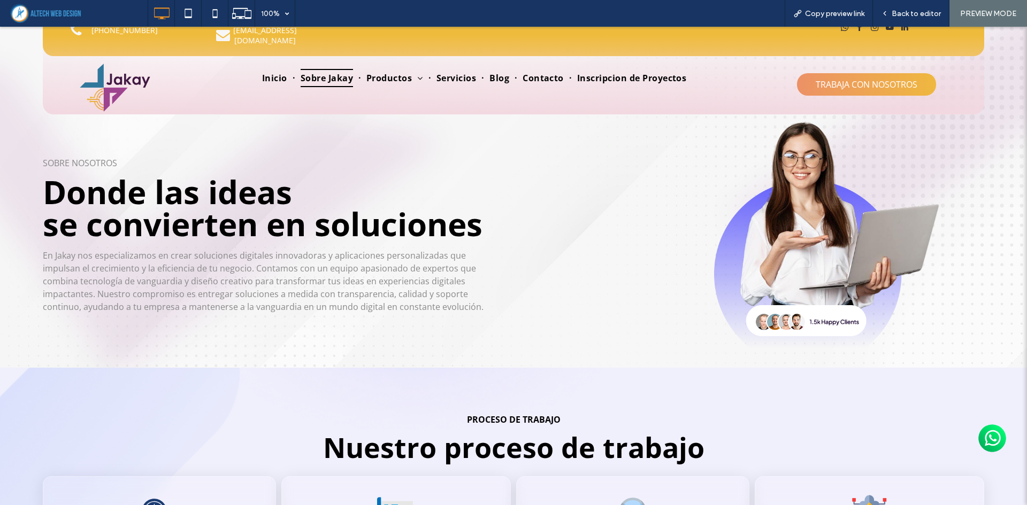
scroll to position [0, 0]
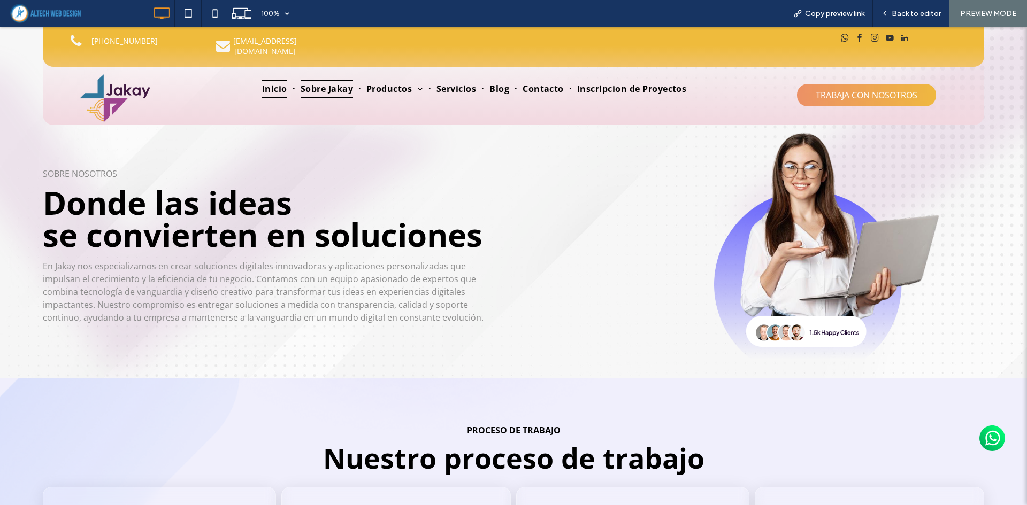
click at [270, 80] on span "Inicio" at bounding box center [274, 89] width 25 height 18
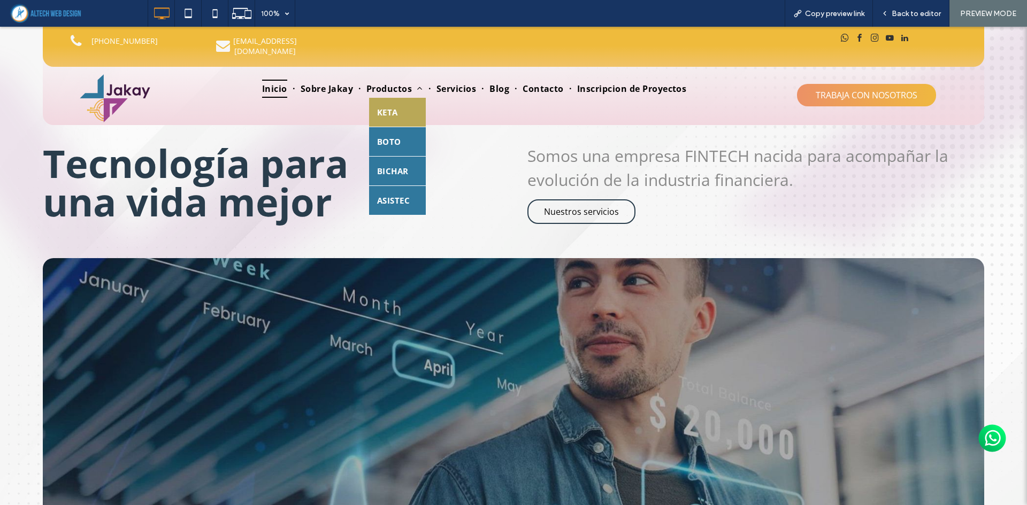
click at [396, 98] on link "KETA" at bounding box center [397, 112] width 57 height 29
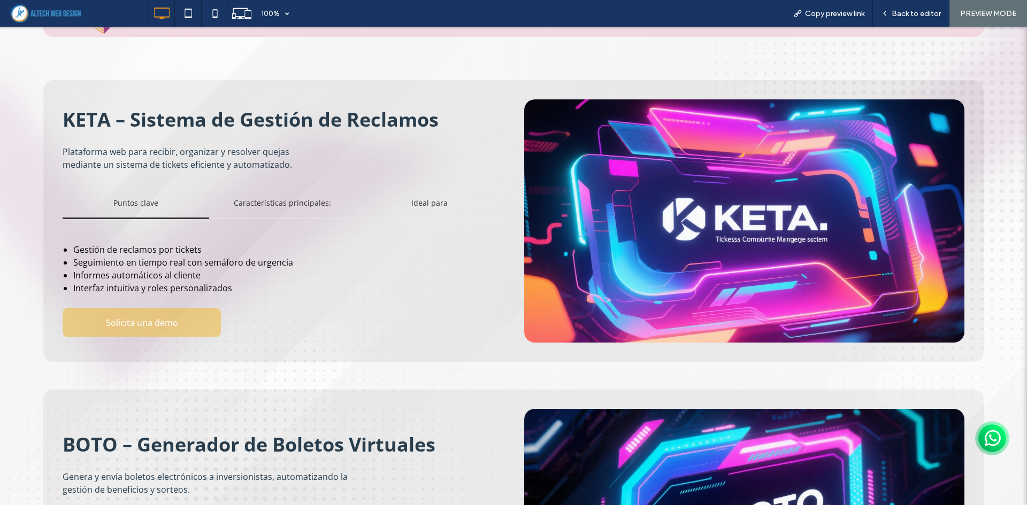
click at [137, 312] on span "Solicita una demo" at bounding box center [142, 323] width 80 height 22
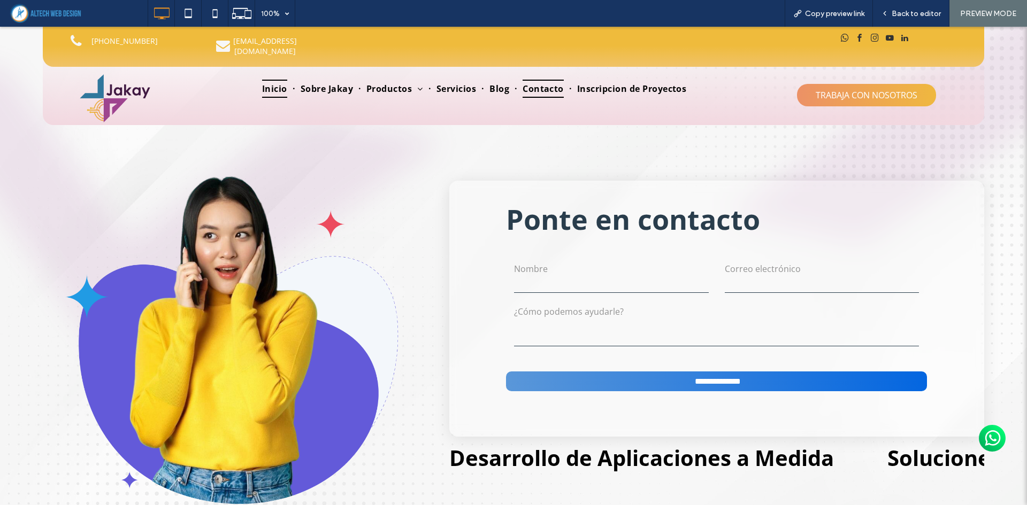
click at [267, 80] on span "Inicio" at bounding box center [274, 89] width 25 height 18
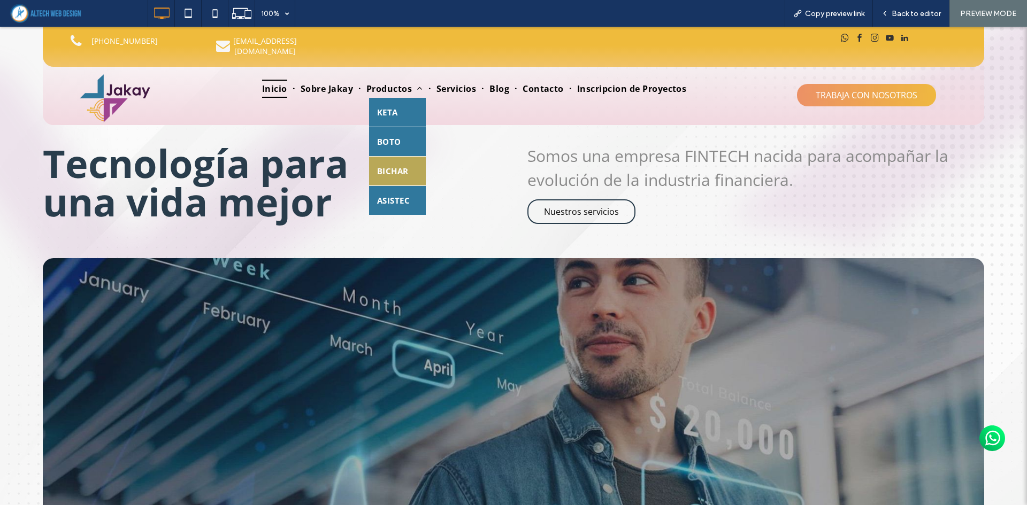
click at [407, 167] on link "BICHAR" at bounding box center [397, 171] width 57 height 29
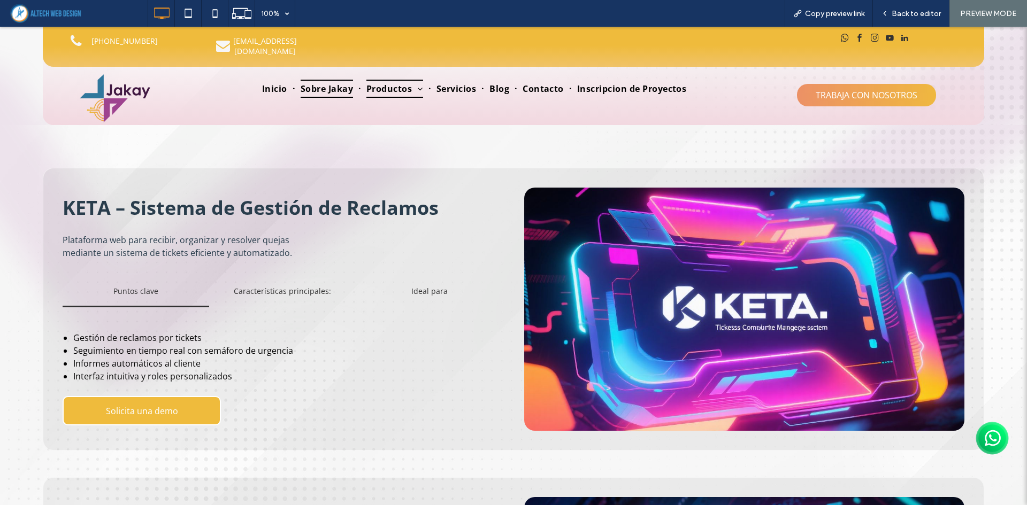
click at [311, 80] on span "Sobre Jakay" at bounding box center [327, 89] width 52 height 18
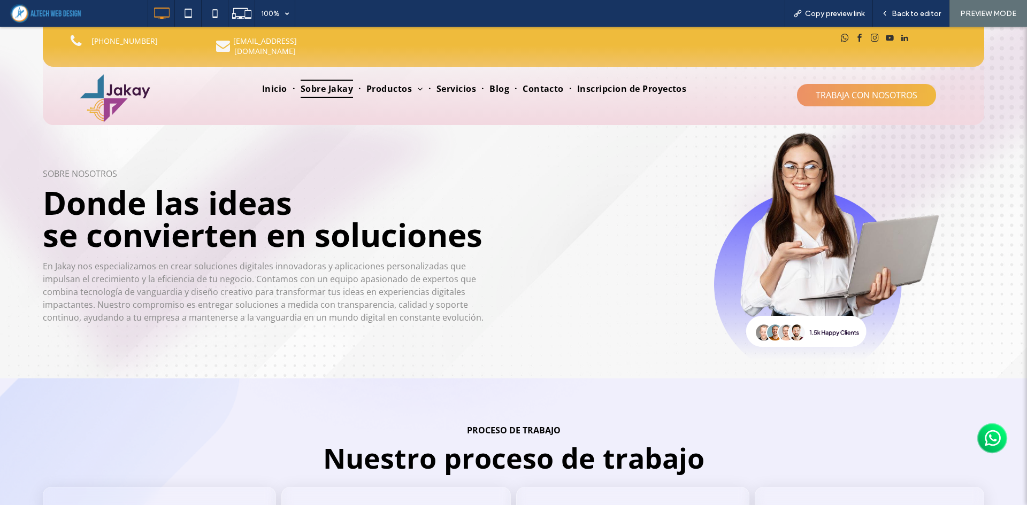
scroll to position [214, 0]
